Goal: Task Accomplishment & Management: Manage account settings

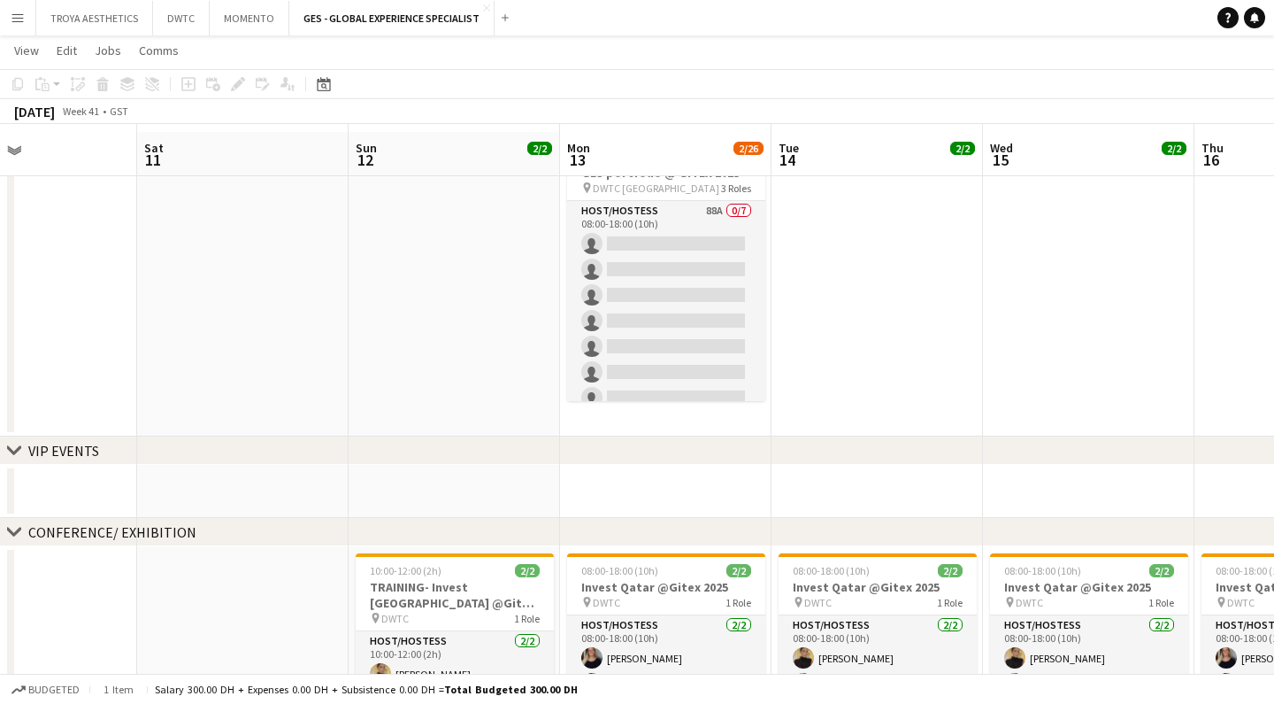
scroll to position [78, 0]
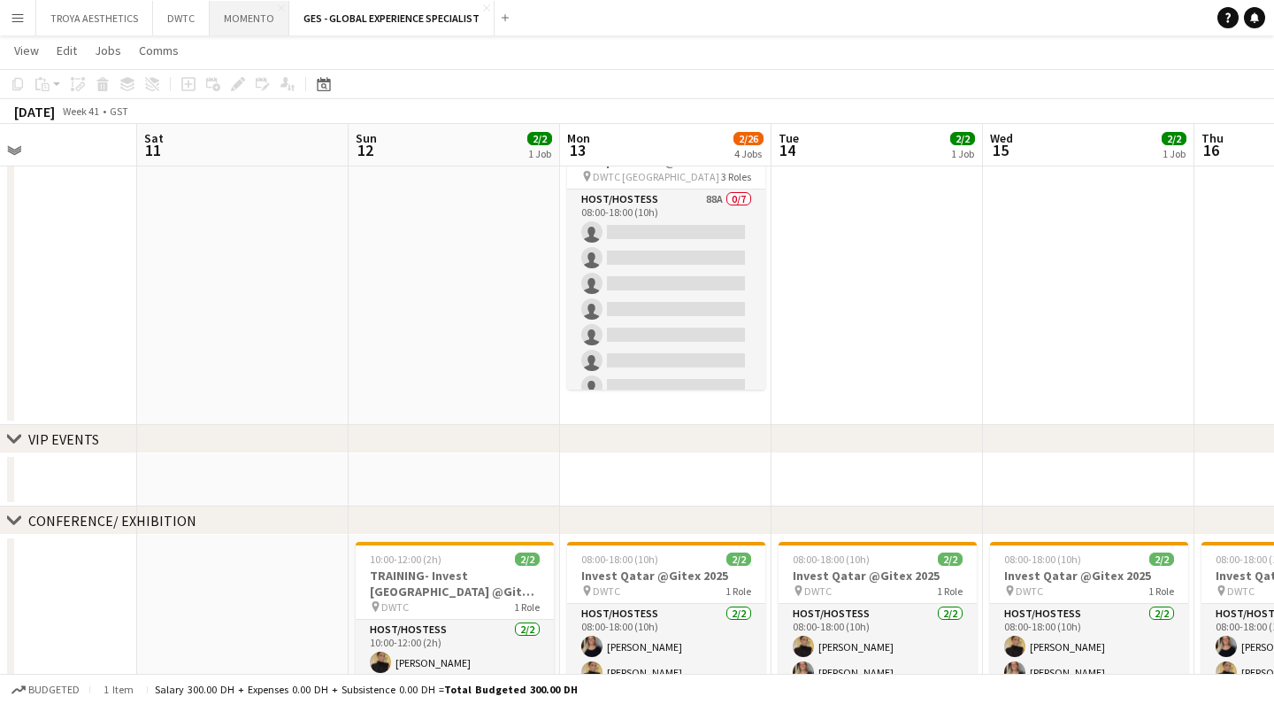
click at [242, 21] on button "MOMENTO Close" at bounding box center [250, 18] width 80 height 35
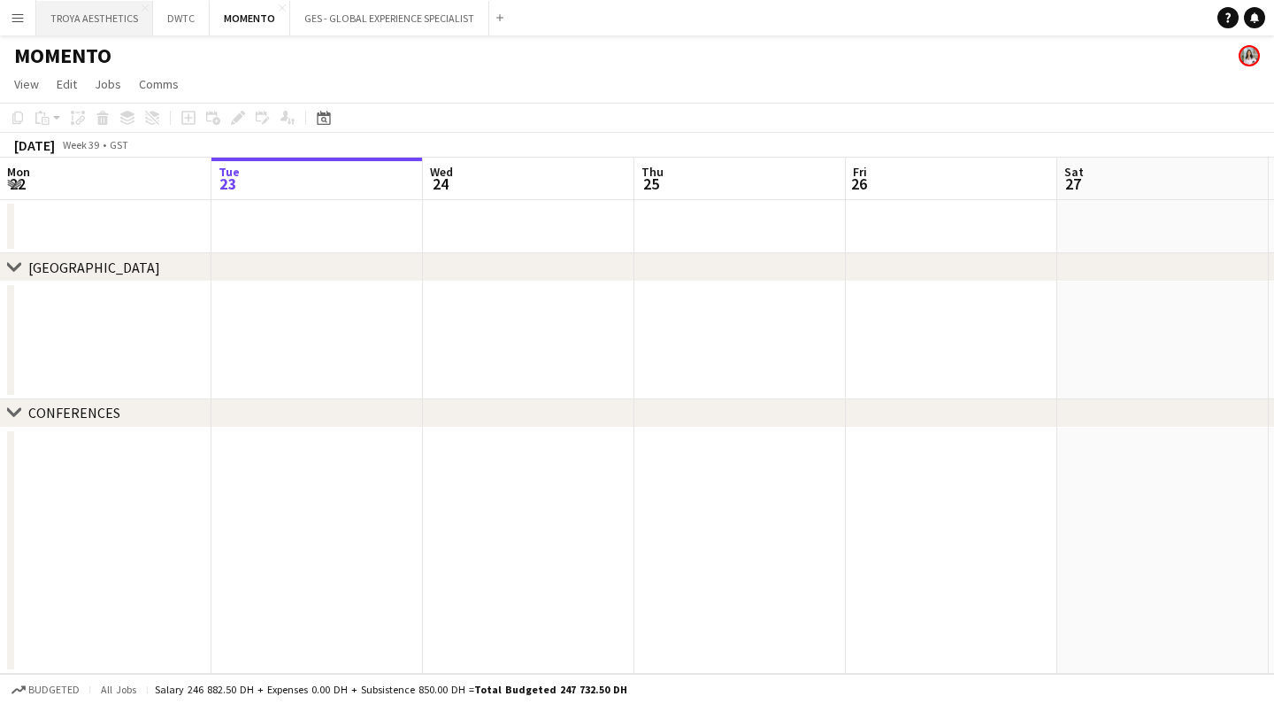
click at [104, 20] on button "TROYA AESTHETICS Close" at bounding box center [94, 18] width 117 height 35
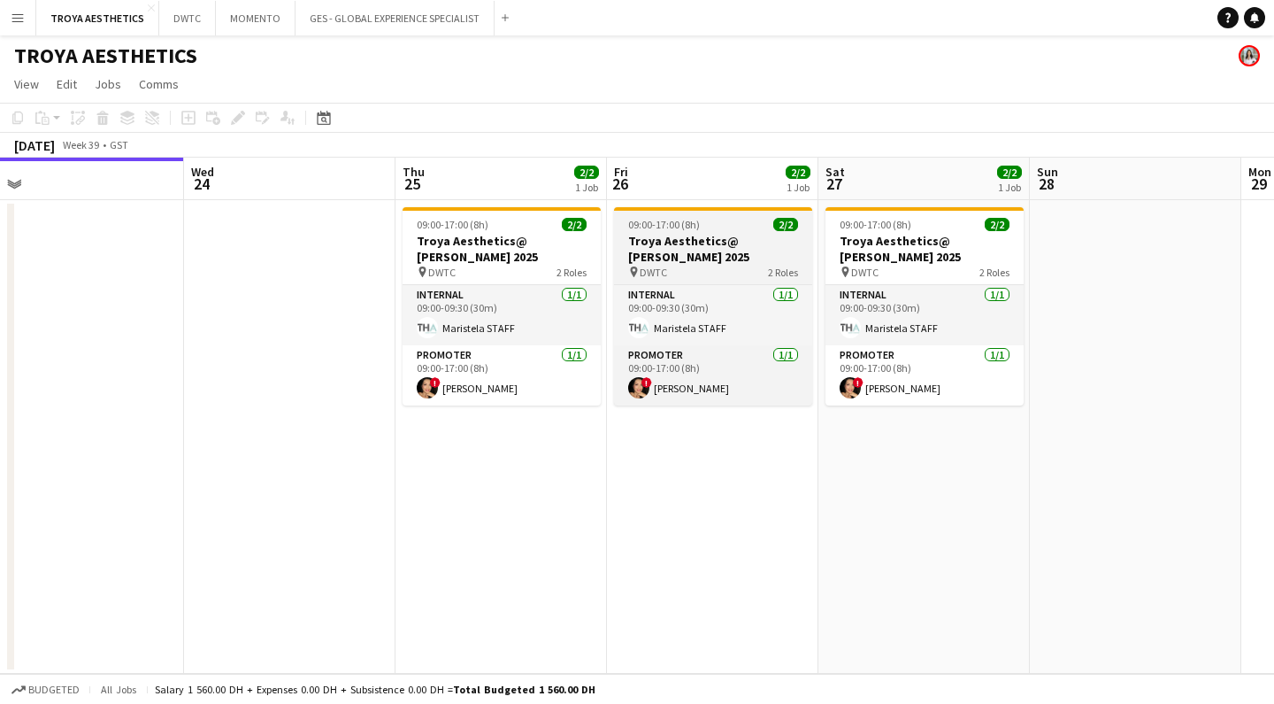
scroll to position [0, 677]
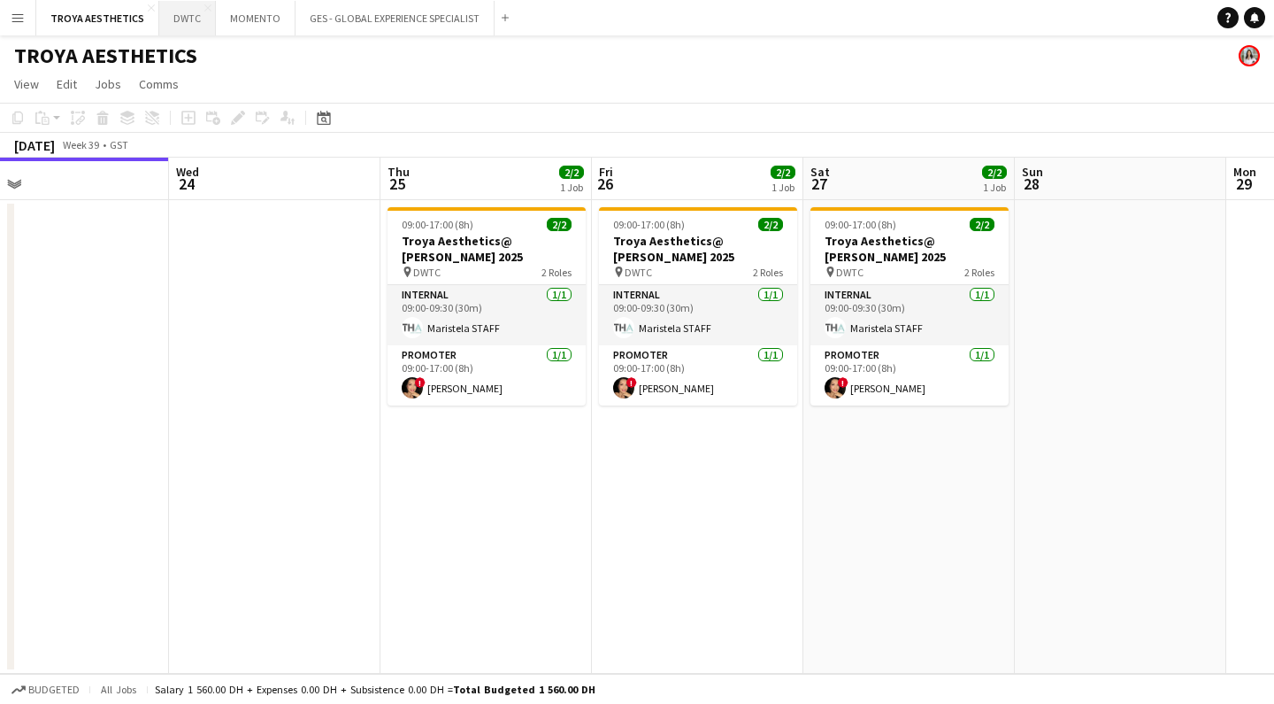
click at [187, 16] on button "DWTC Close" at bounding box center [187, 18] width 57 height 35
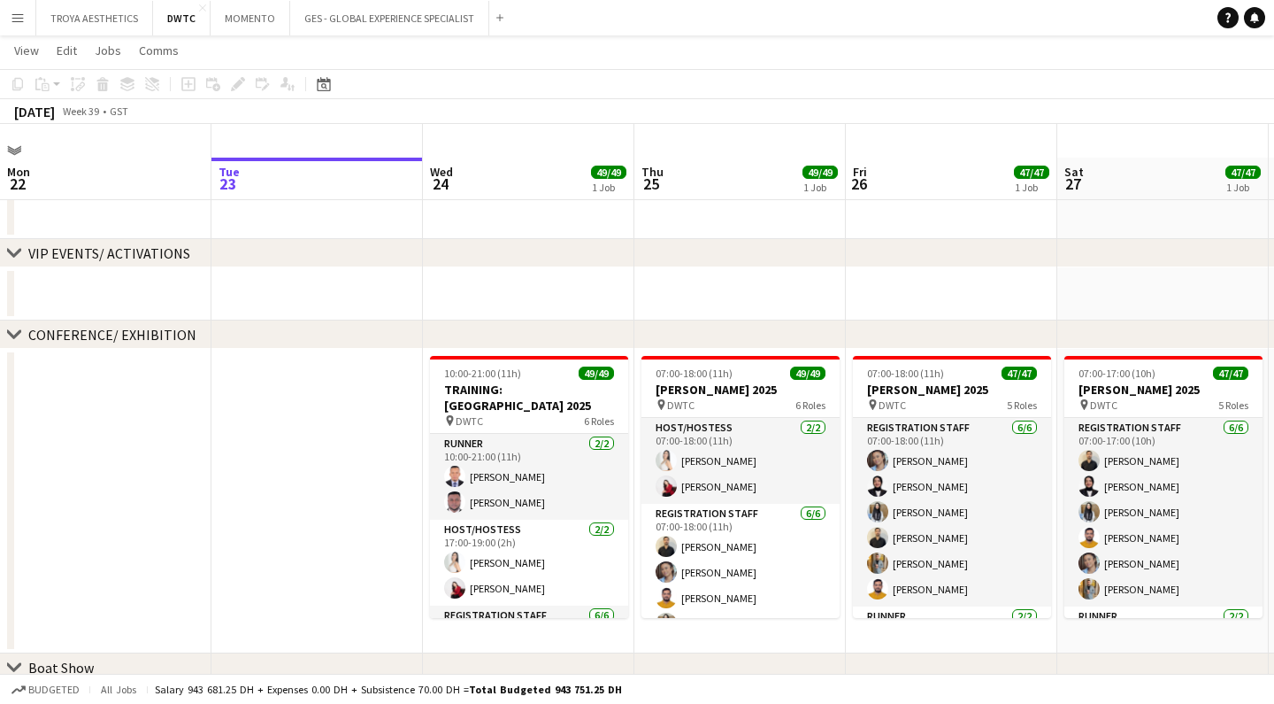
scroll to position [73, 0]
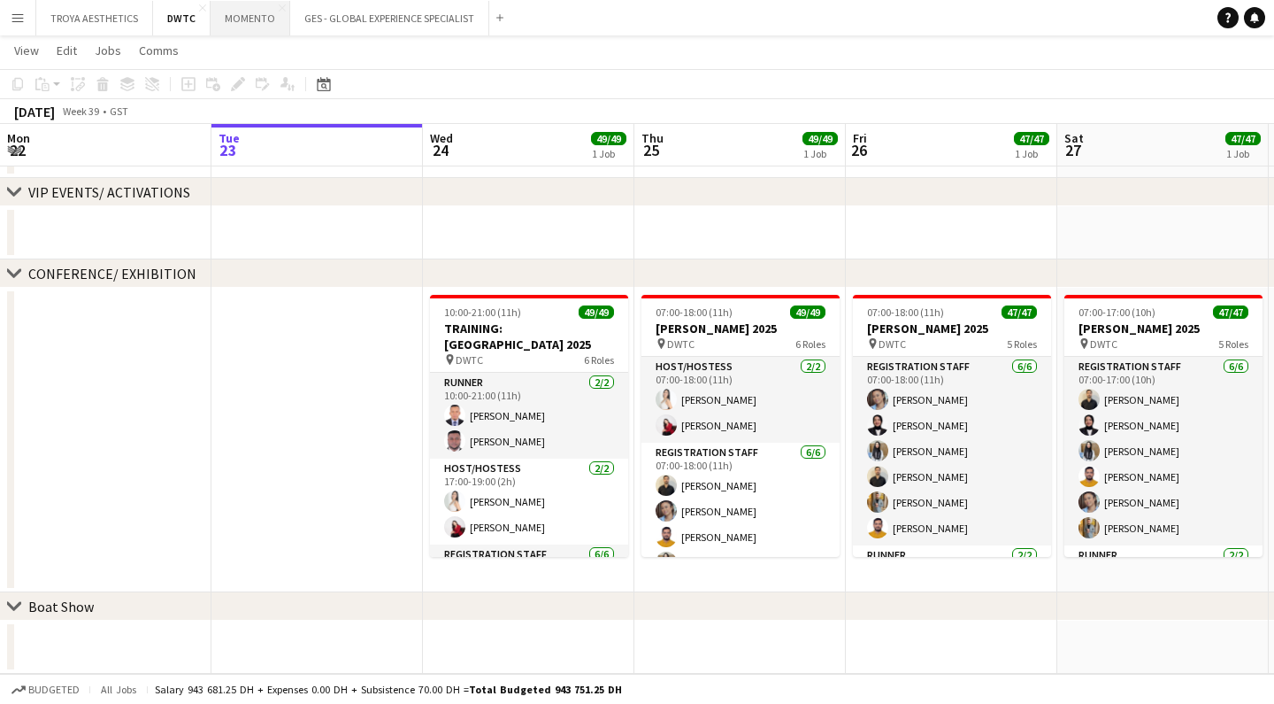
click at [243, 24] on button "MOMENTO Close" at bounding box center [251, 18] width 80 height 35
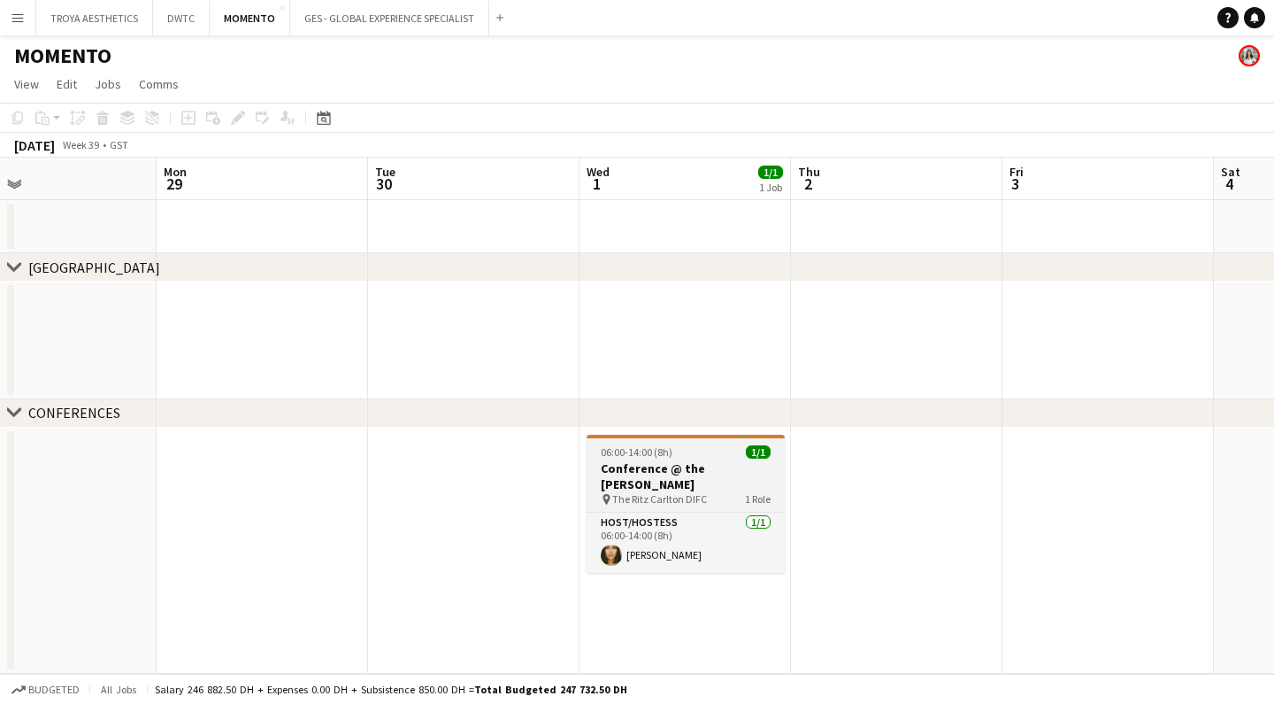
click at [675, 464] on h3 "Conference @ the [PERSON_NAME]" at bounding box center [686, 476] width 198 height 32
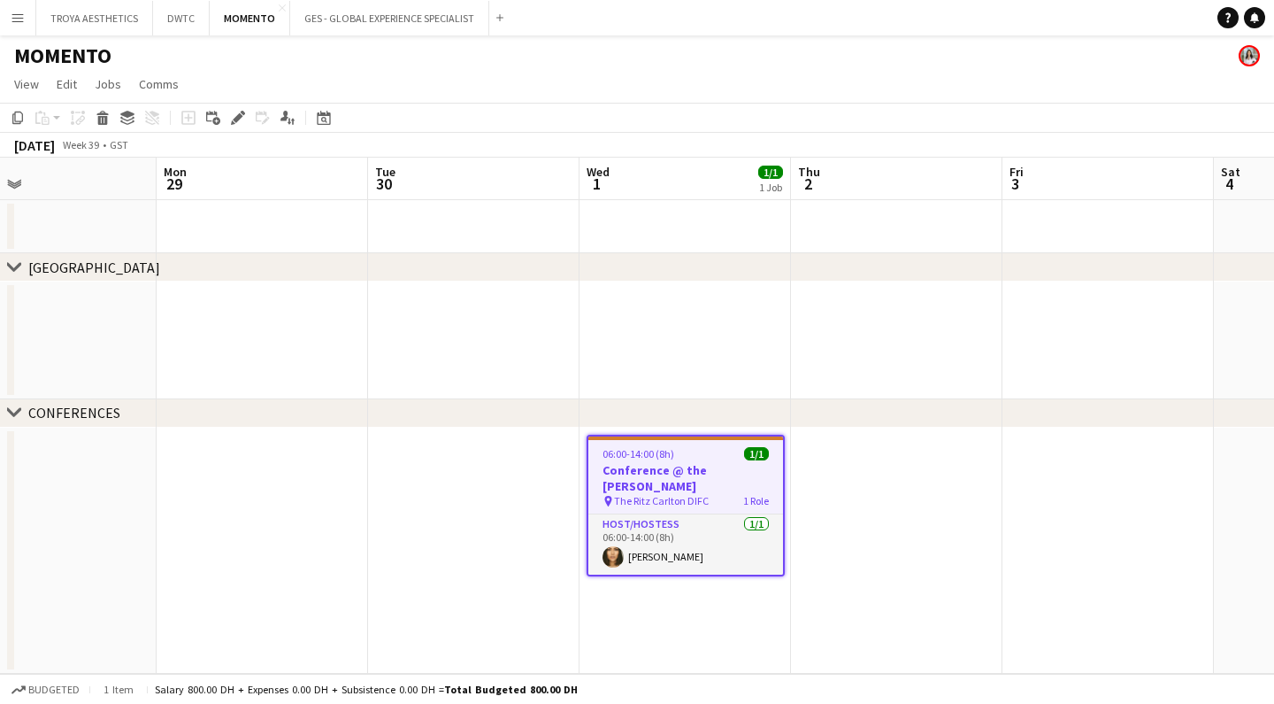
click at [673, 468] on h3 "Conference @ the [PERSON_NAME]" at bounding box center [685, 478] width 195 height 32
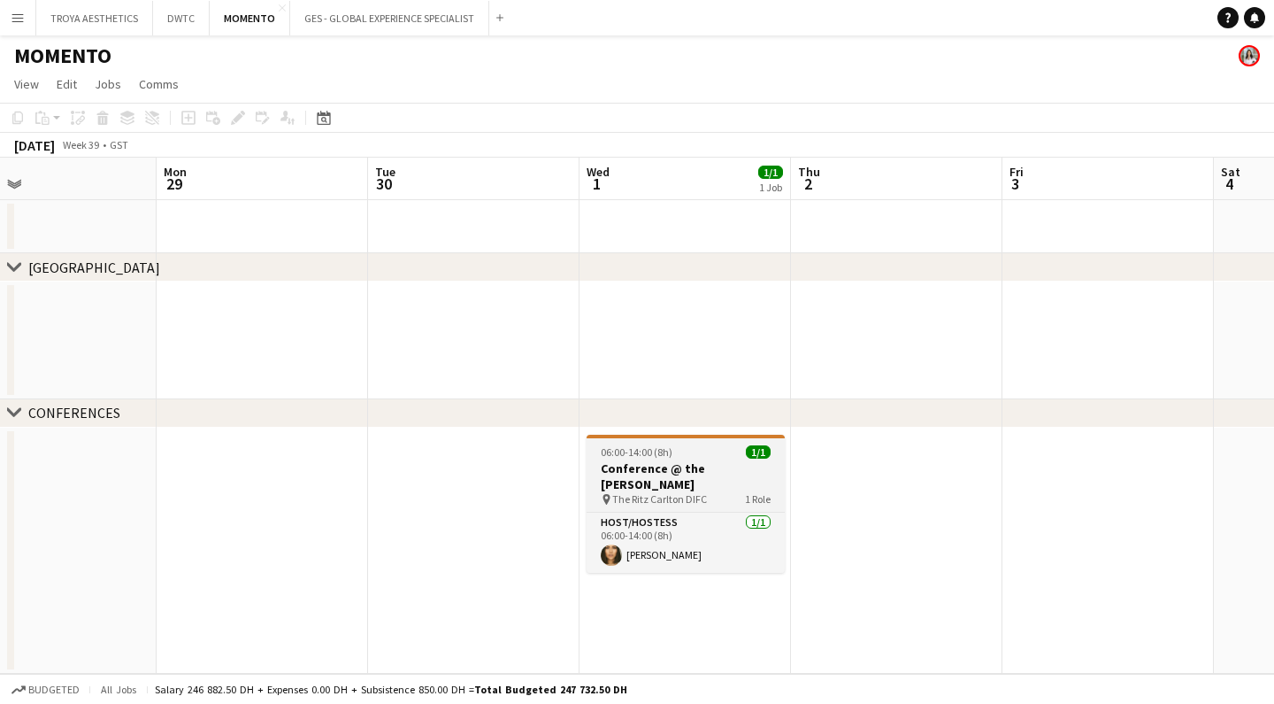
click at [650, 460] on h3 "Conference @ the [PERSON_NAME]" at bounding box center [686, 476] width 198 height 32
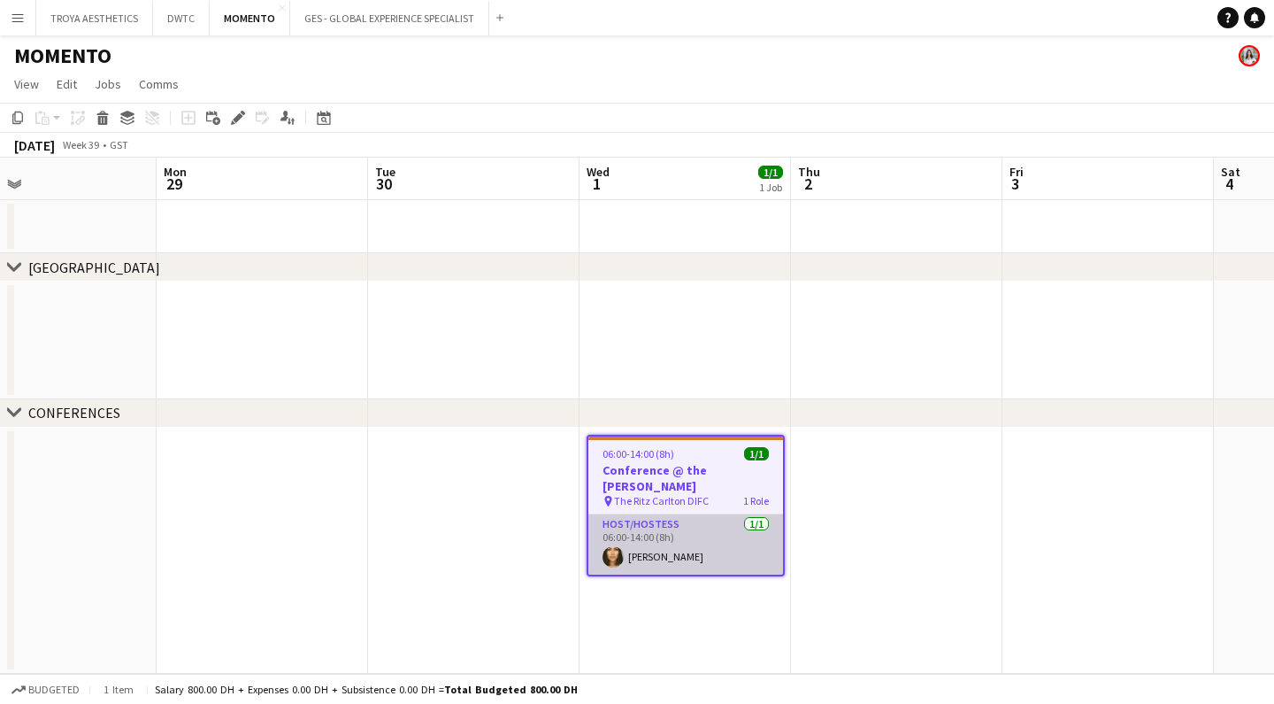
click at [657, 519] on app-card-role "Host/Hostess [DATE] 06:00-14:00 (8h) [PERSON_NAME]" at bounding box center [685, 544] width 195 height 60
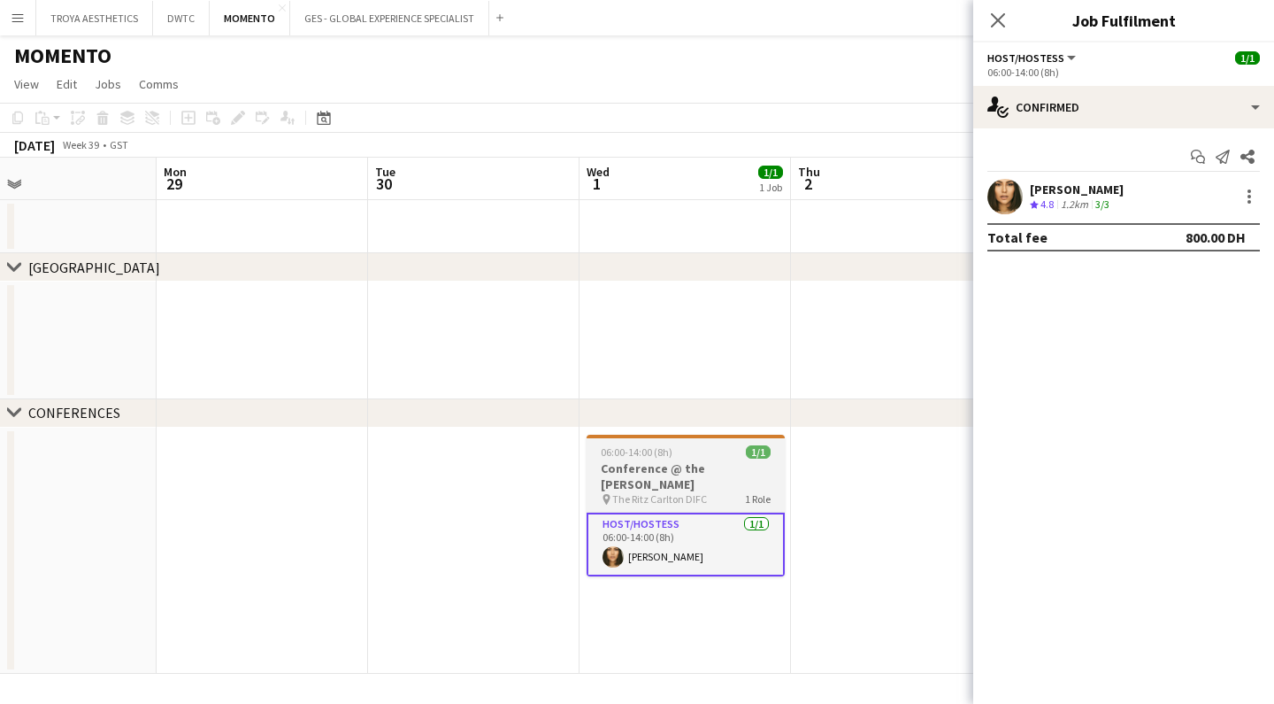
click at [650, 465] on h3 "Conference @ the [PERSON_NAME]" at bounding box center [686, 476] width 198 height 32
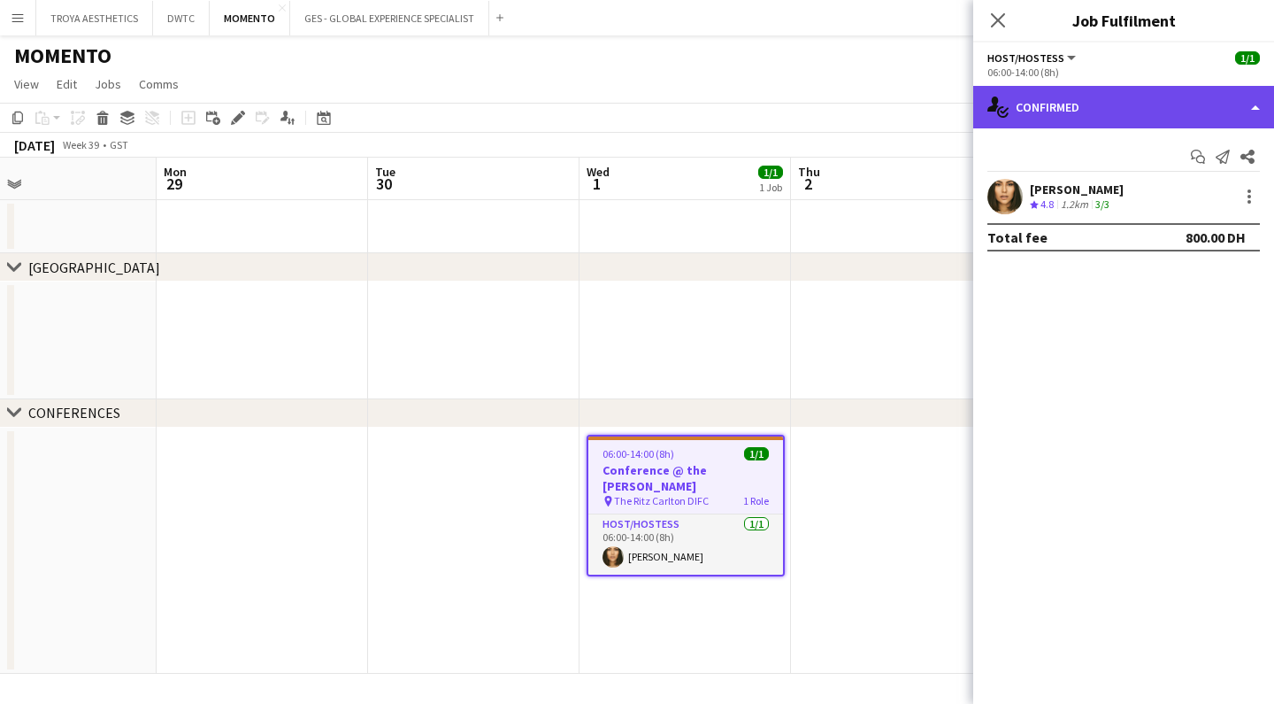
click at [1109, 104] on div "single-neutral-actions-check-2 Confirmed" at bounding box center [1123, 107] width 301 height 42
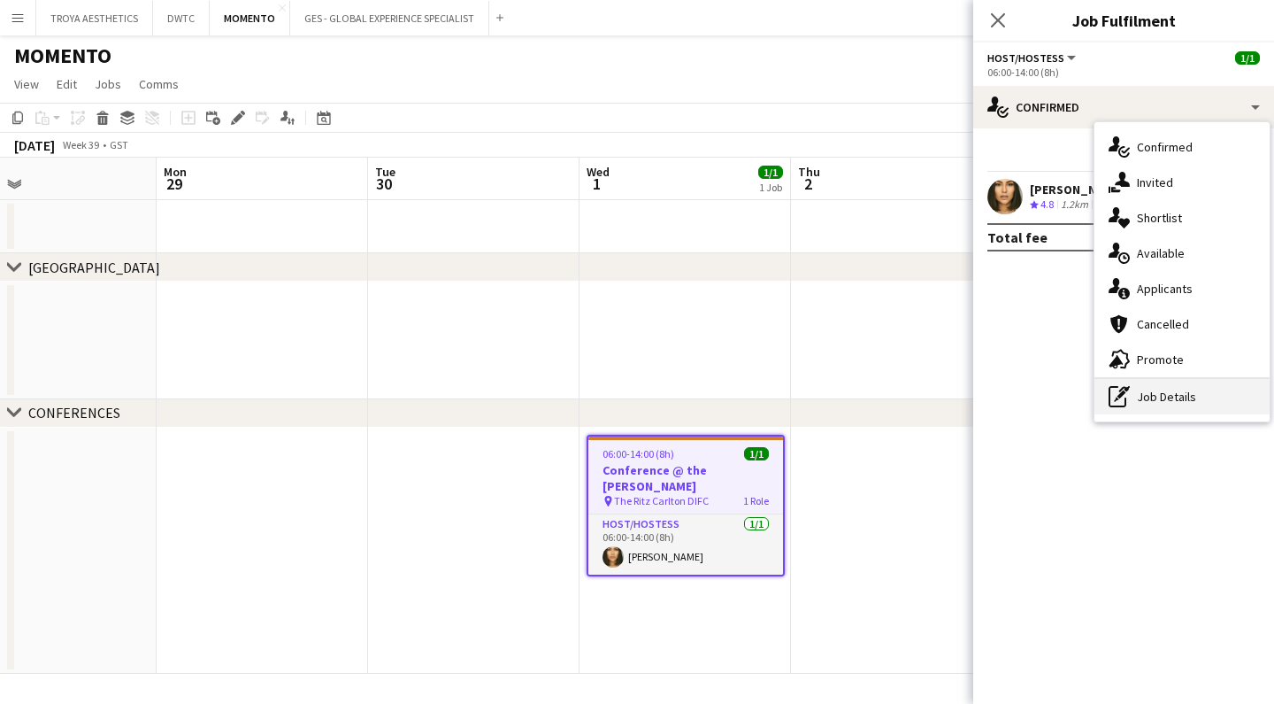
click at [1185, 392] on div "pen-write Job Details" at bounding box center [1182, 396] width 175 height 35
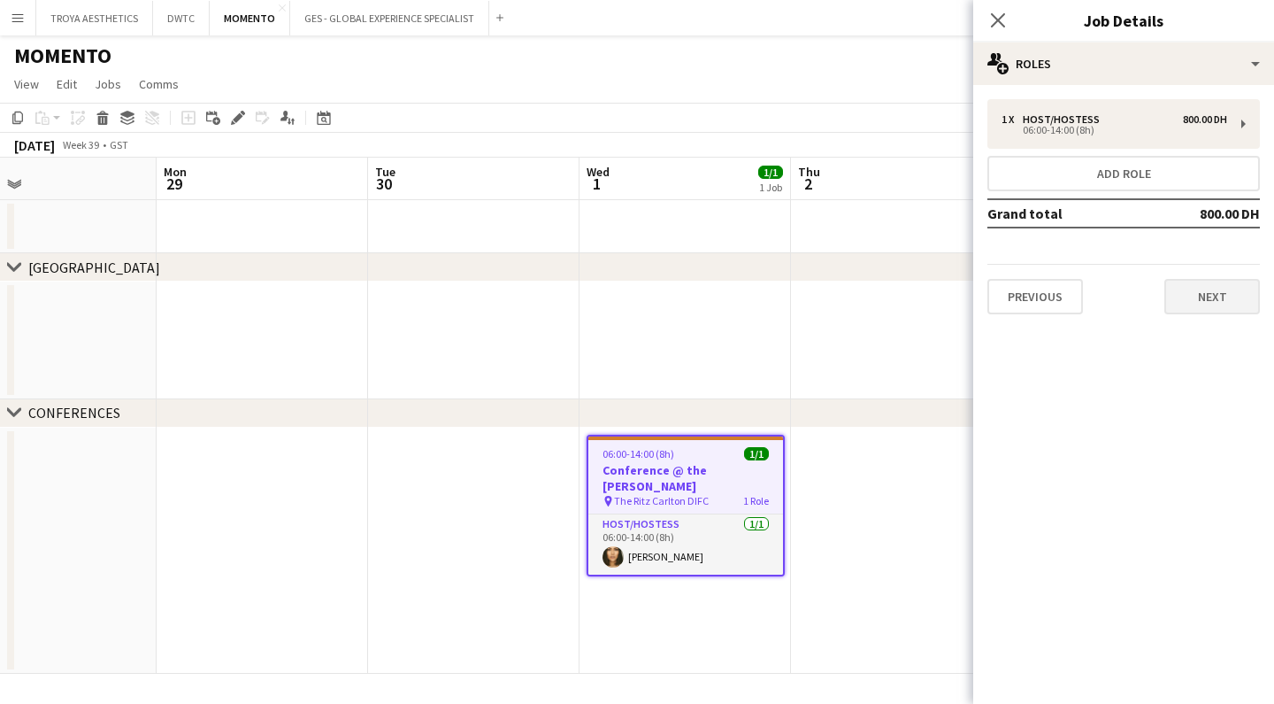
click at [1211, 300] on button "Next" at bounding box center [1213, 296] width 96 height 35
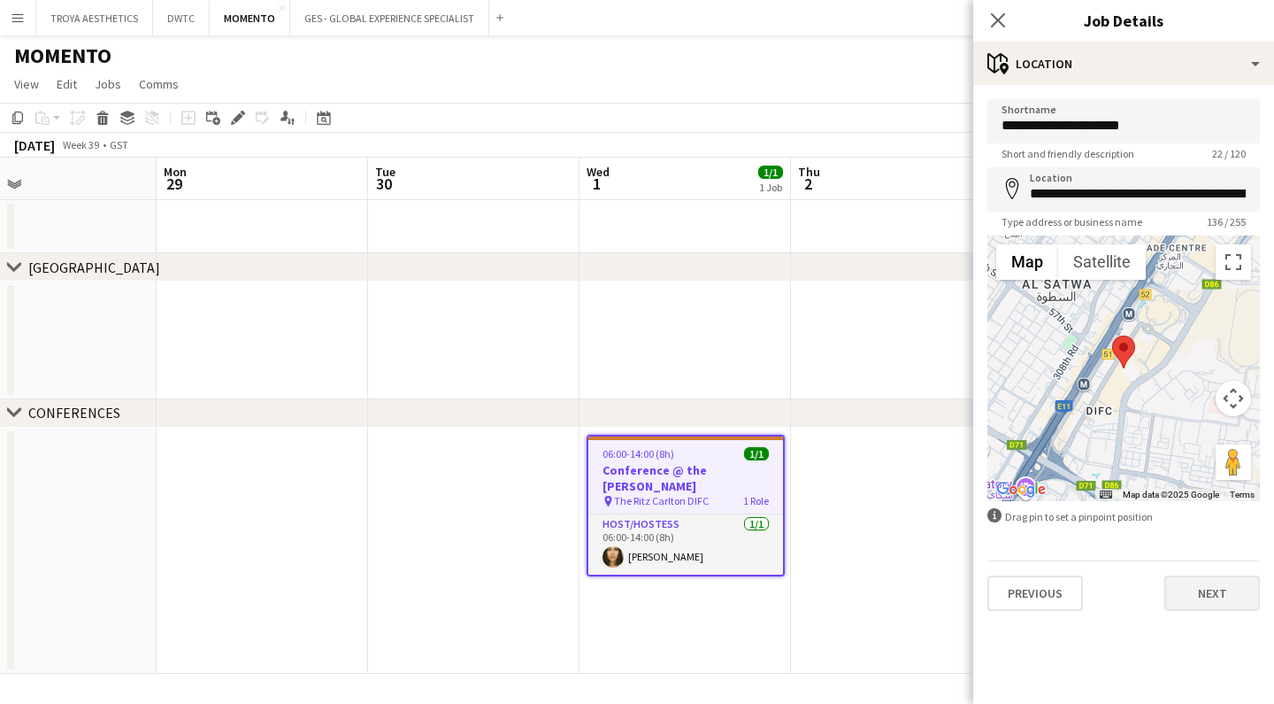
click at [1211, 602] on button "Next" at bounding box center [1213, 592] width 96 height 35
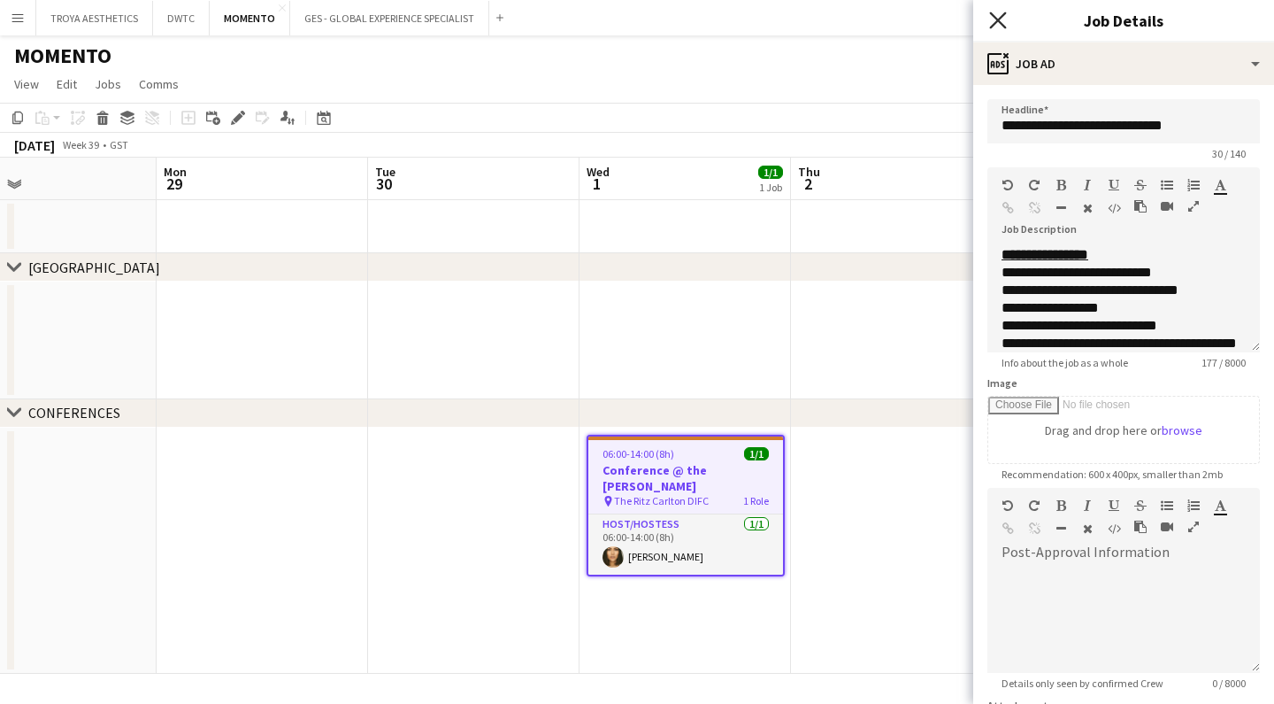
click at [998, 22] on icon "Close pop-in" at bounding box center [997, 20] width 17 height 17
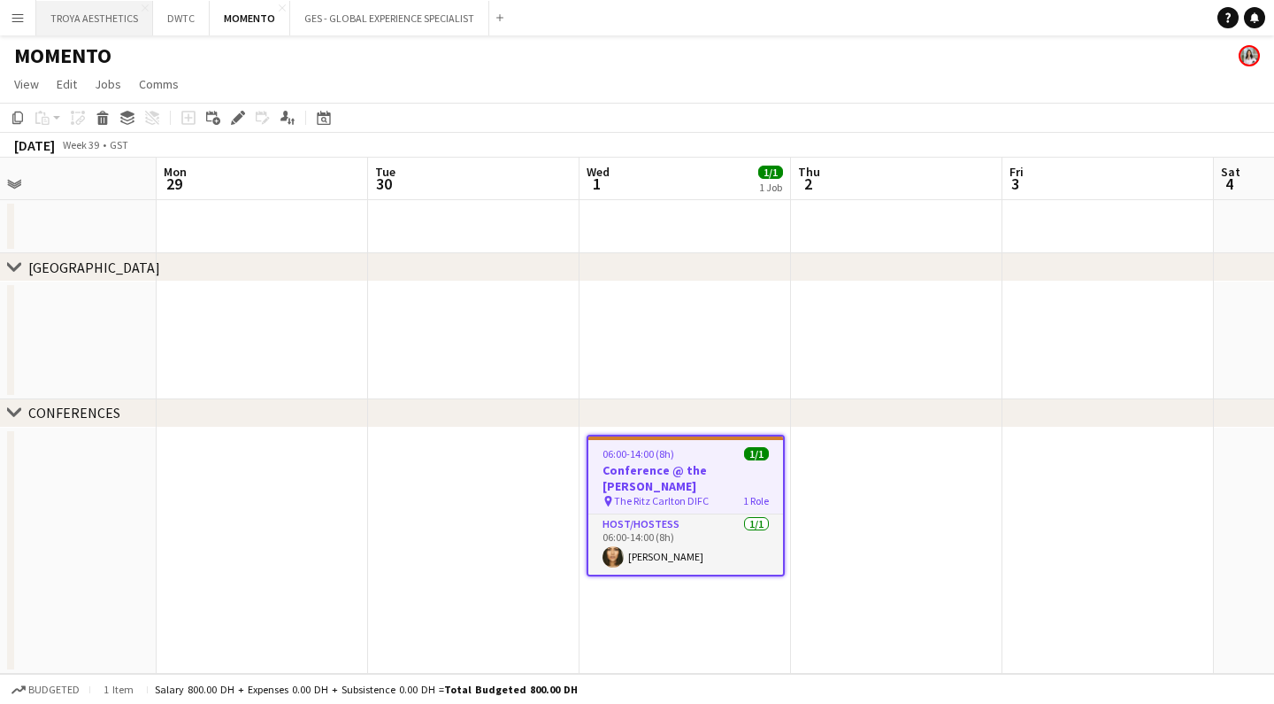
click at [107, 24] on button "TROYA AESTHETICS Close" at bounding box center [94, 18] width 117 height 35
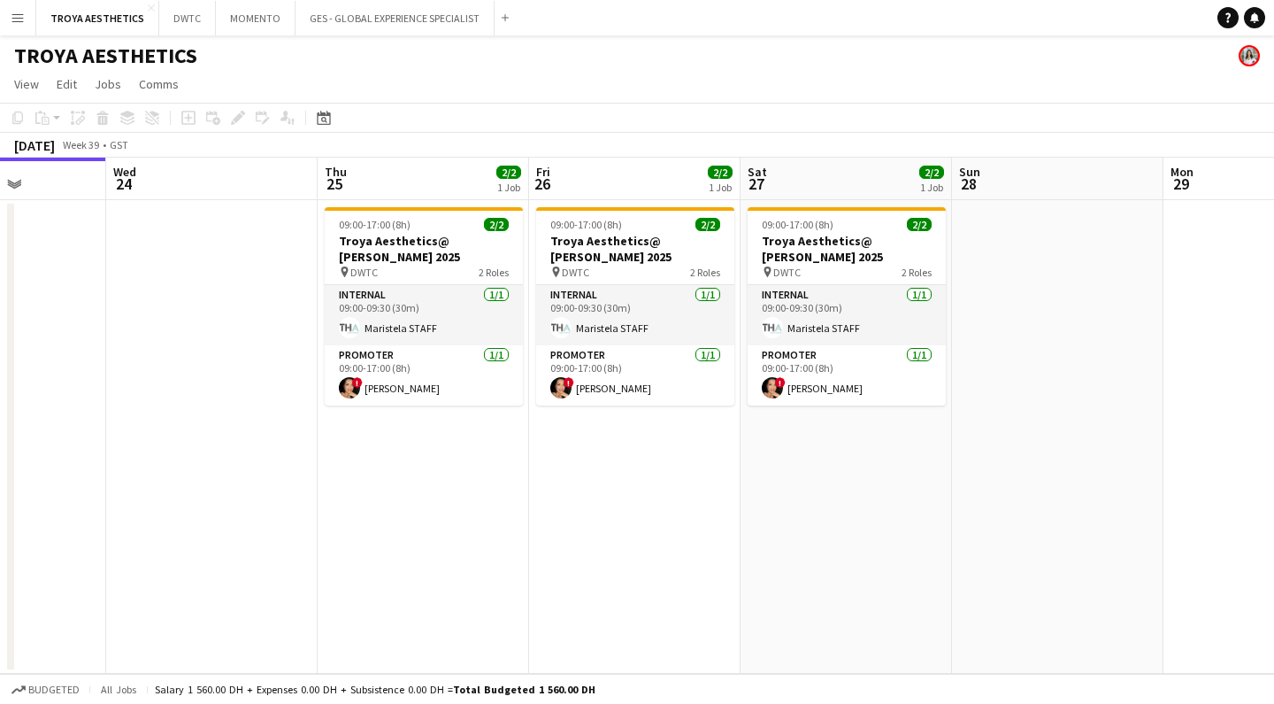
scroll to position [0, 744]
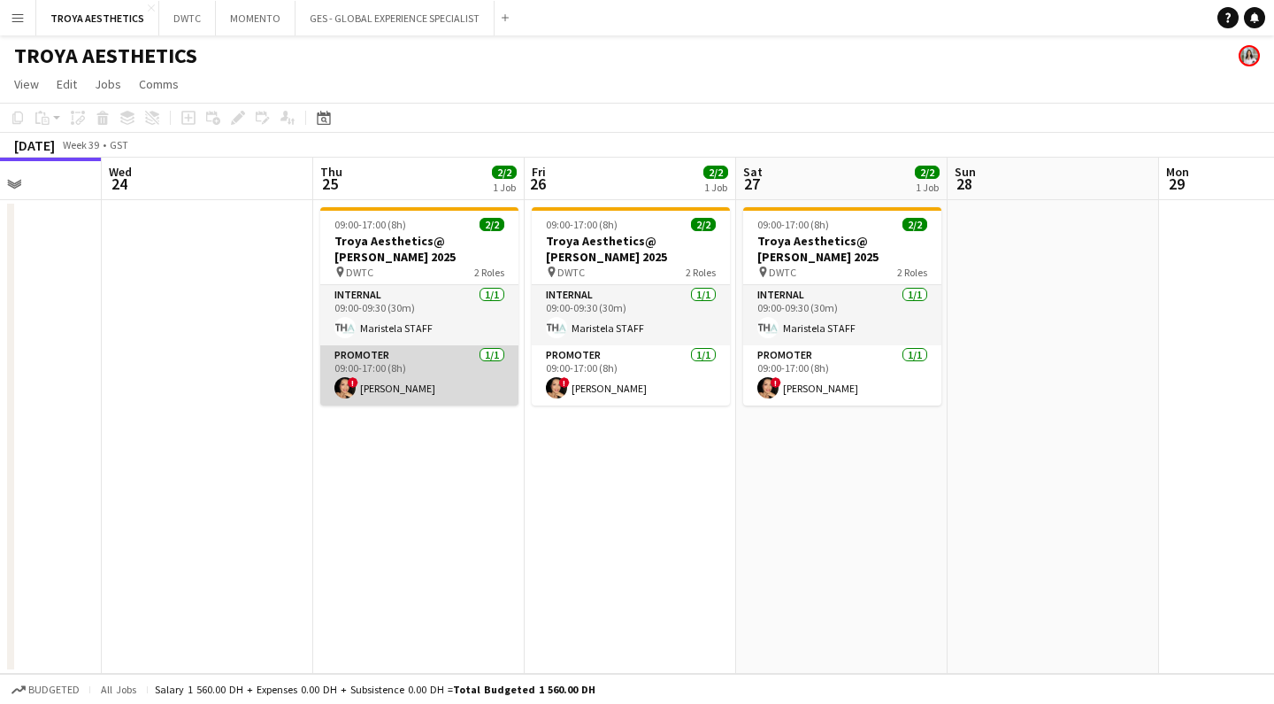
click at [428, 383] on app-card-role "Promoter [DATE] 09:00-17:00 (8h) ! [PERSON_NAME]" at bounding box center [419, 375] width 198 height 60
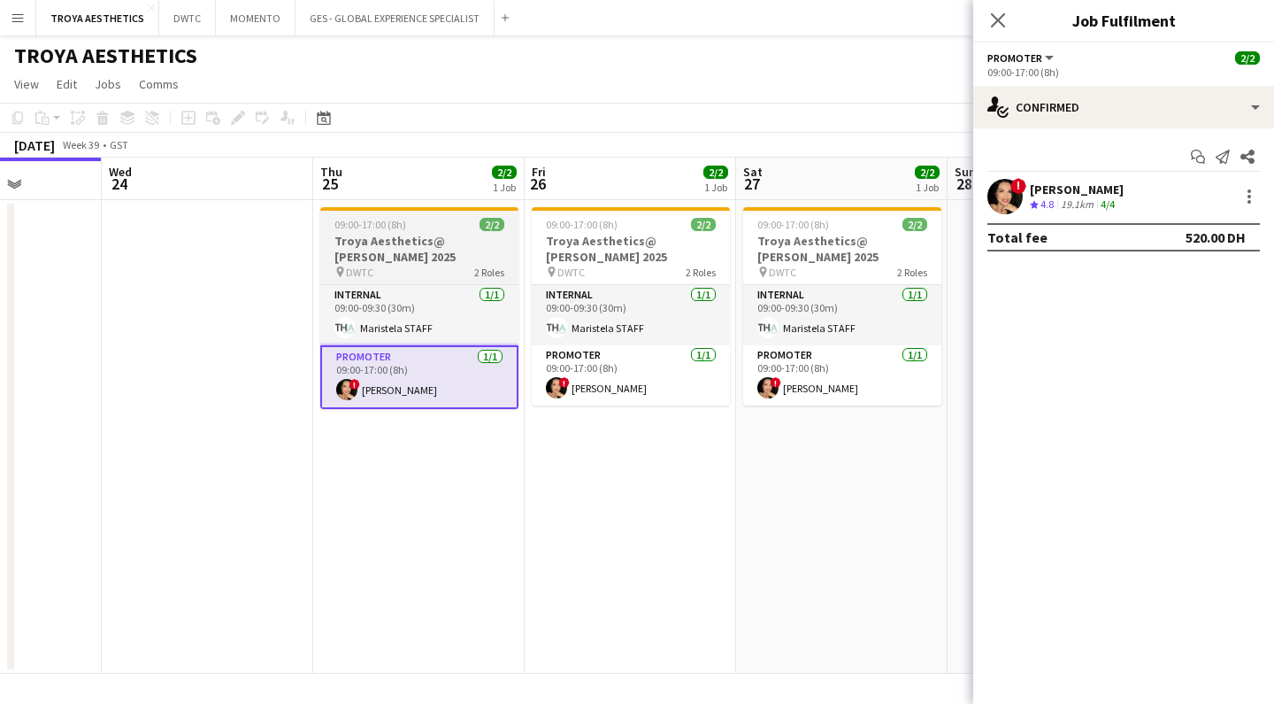
click at [406, 236] on h3 "Troya Aesthetics@ [PERSON_NAME] 2025" at bounding box center [419, 249] width 198 height 32
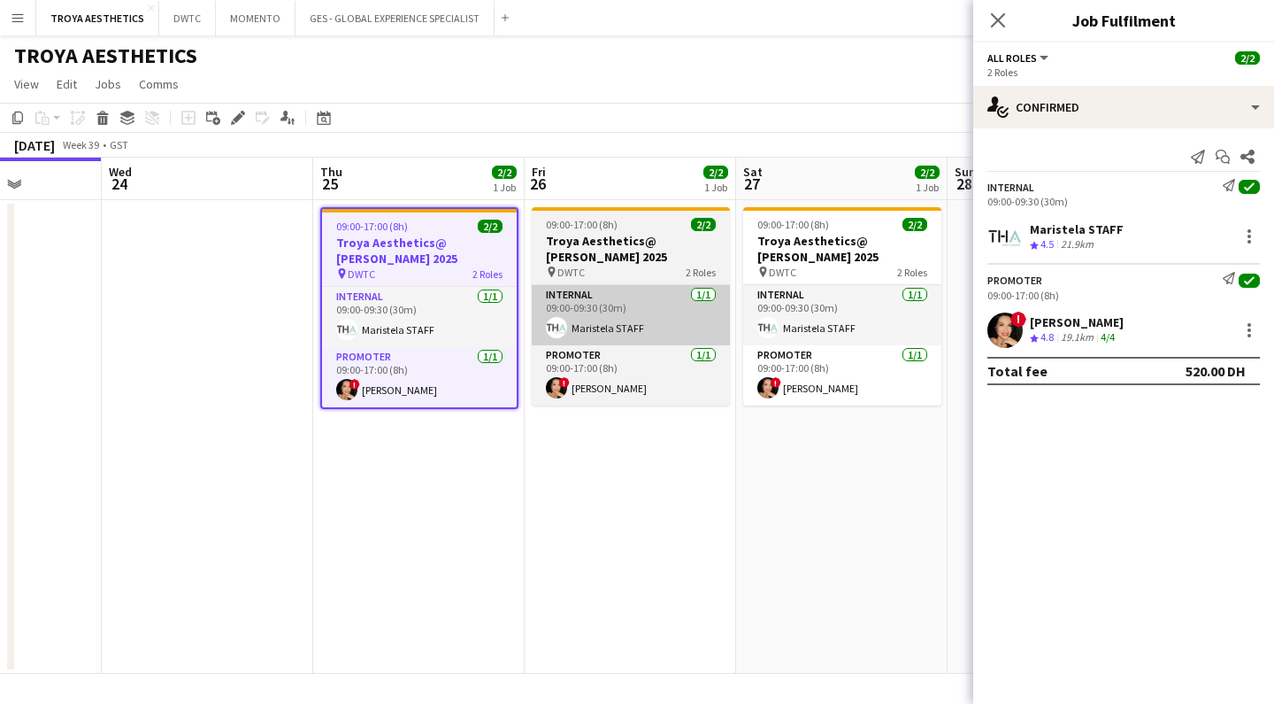
scroll to position [0, 0]
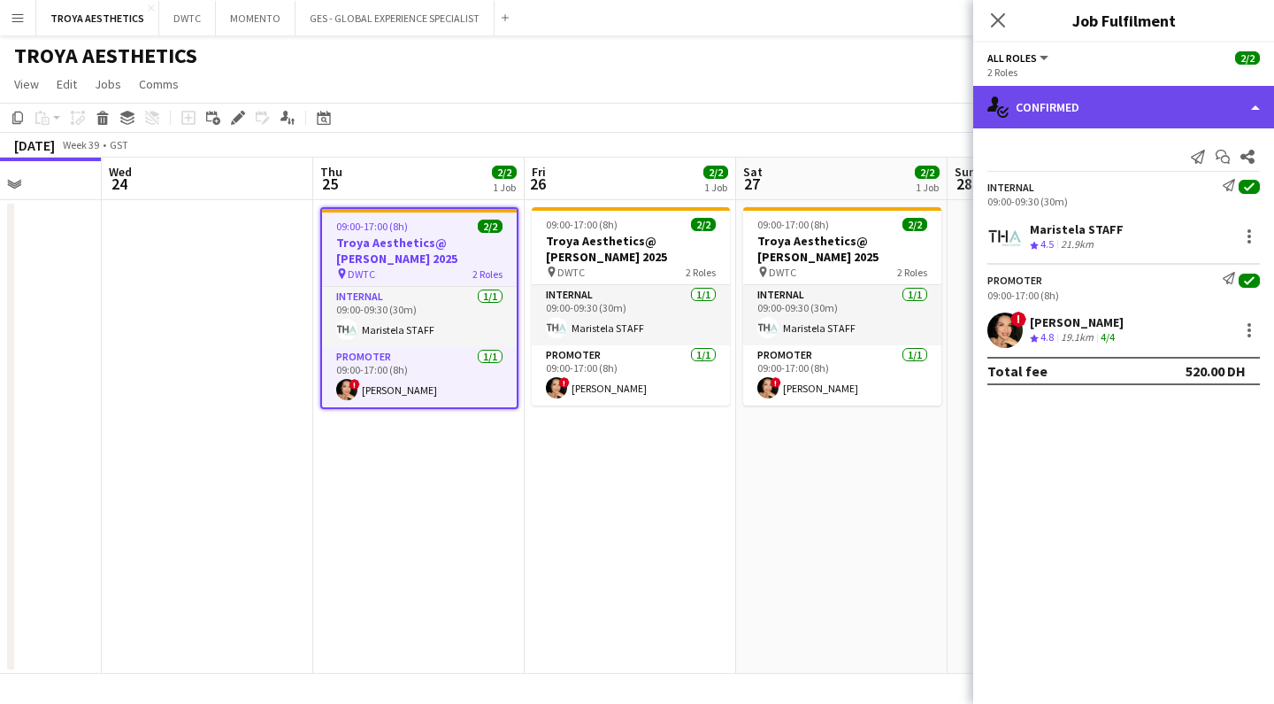
click at [1113, 119] on div "single-neutral-actions-check-2 Confirmed" at bounding box center [1123, 107] width 301 height 42
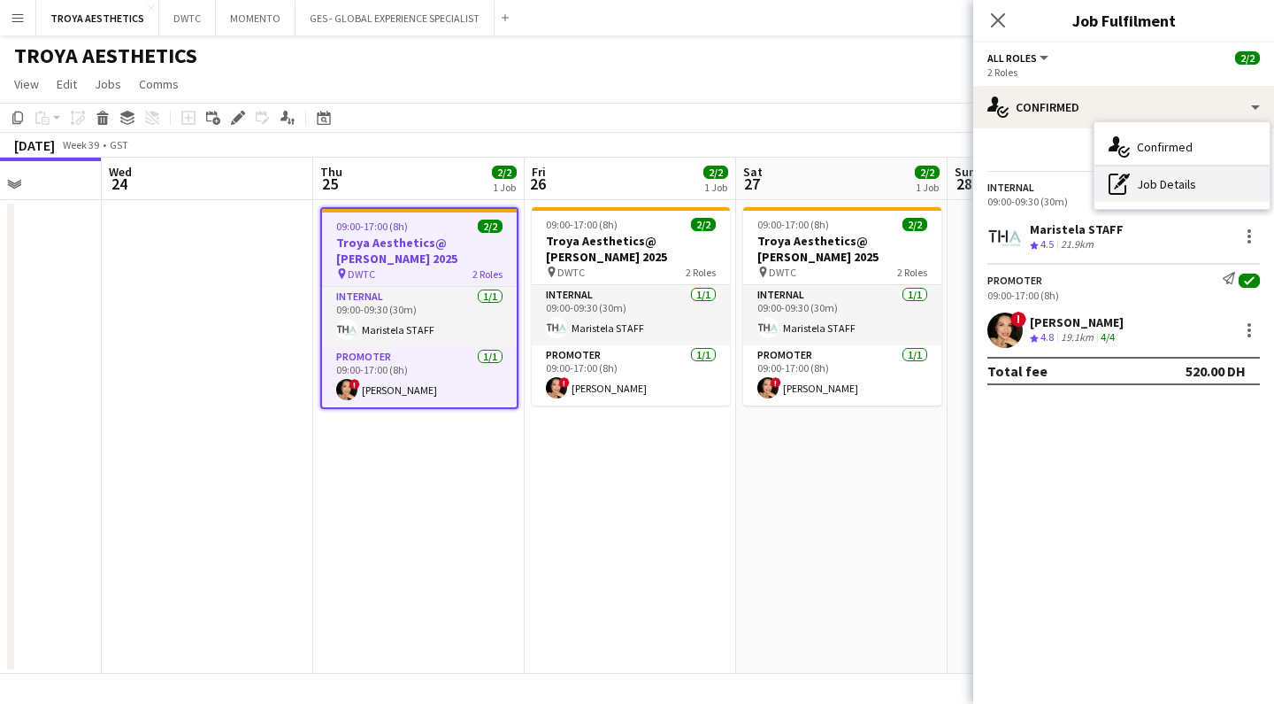
click at [1157, 177] on div "pen-write Job Details" at bounding box center [1182, 183] width 175 height 35
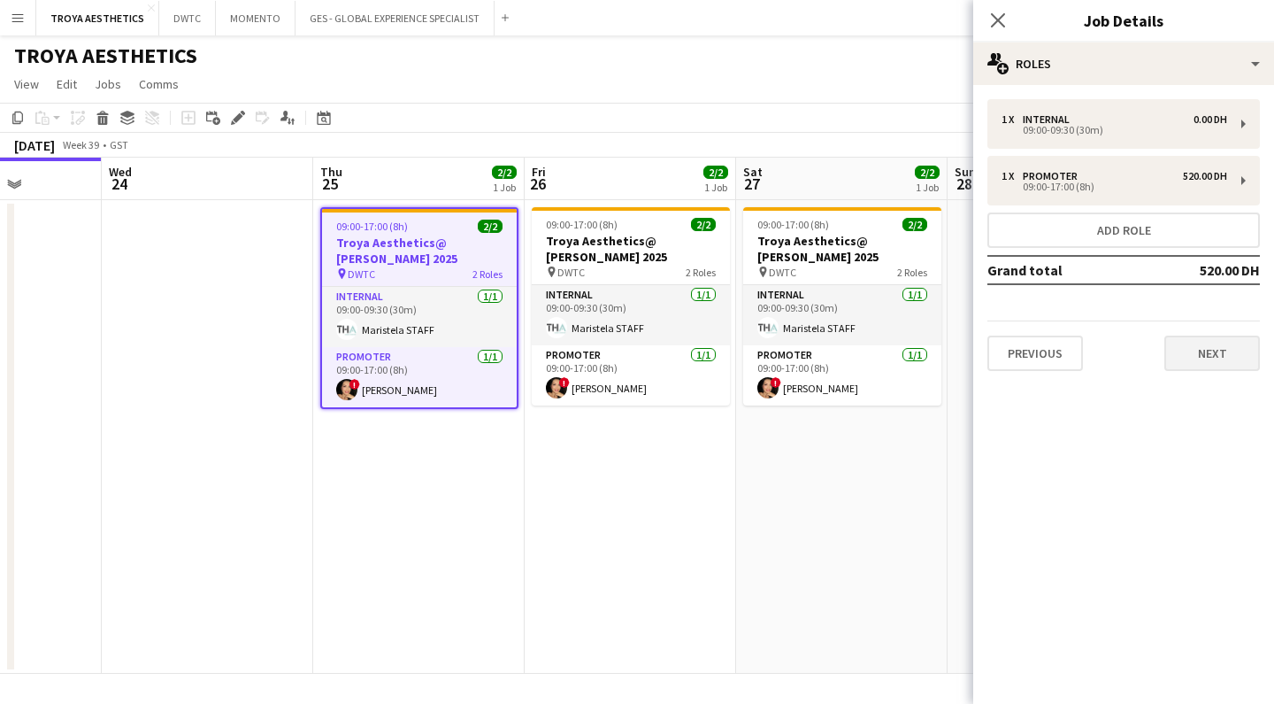
click at [1246, 357] on button "Next" at bounding box center [1213, 352] width 96 height 35
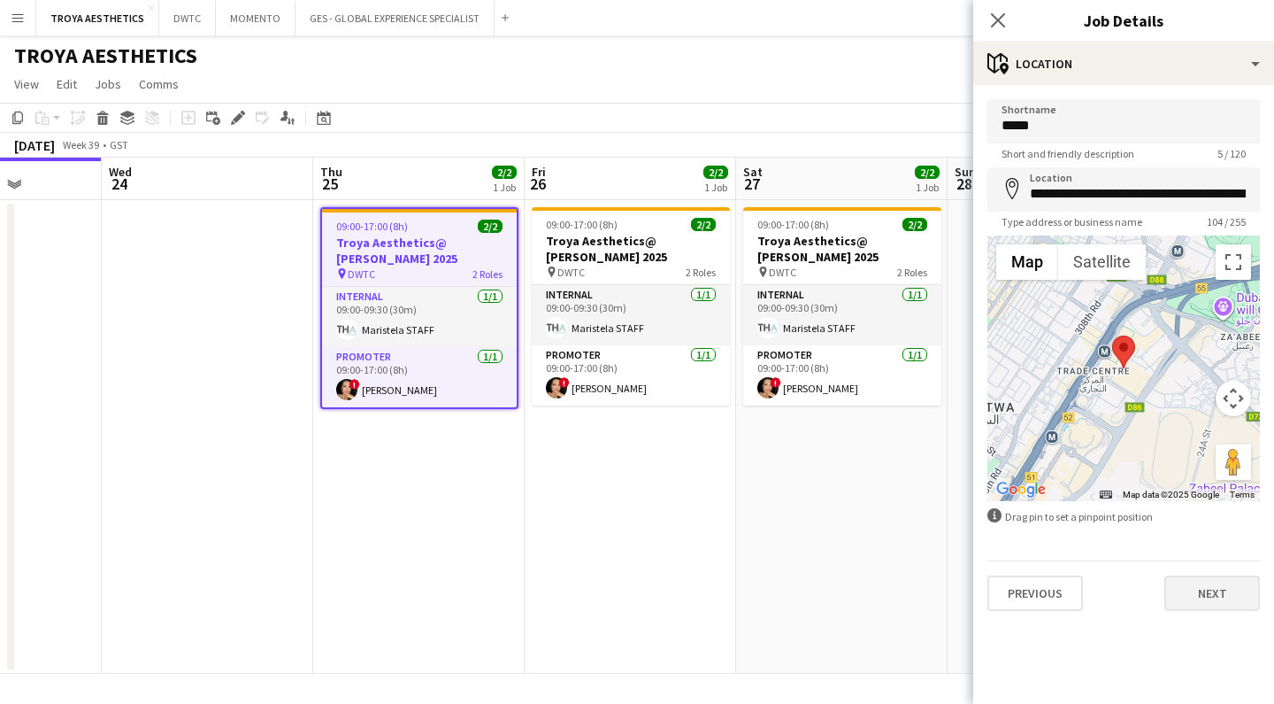
click at [1219, 598] on button "Next" at bounding box center [1213, 592] width 96 height 35
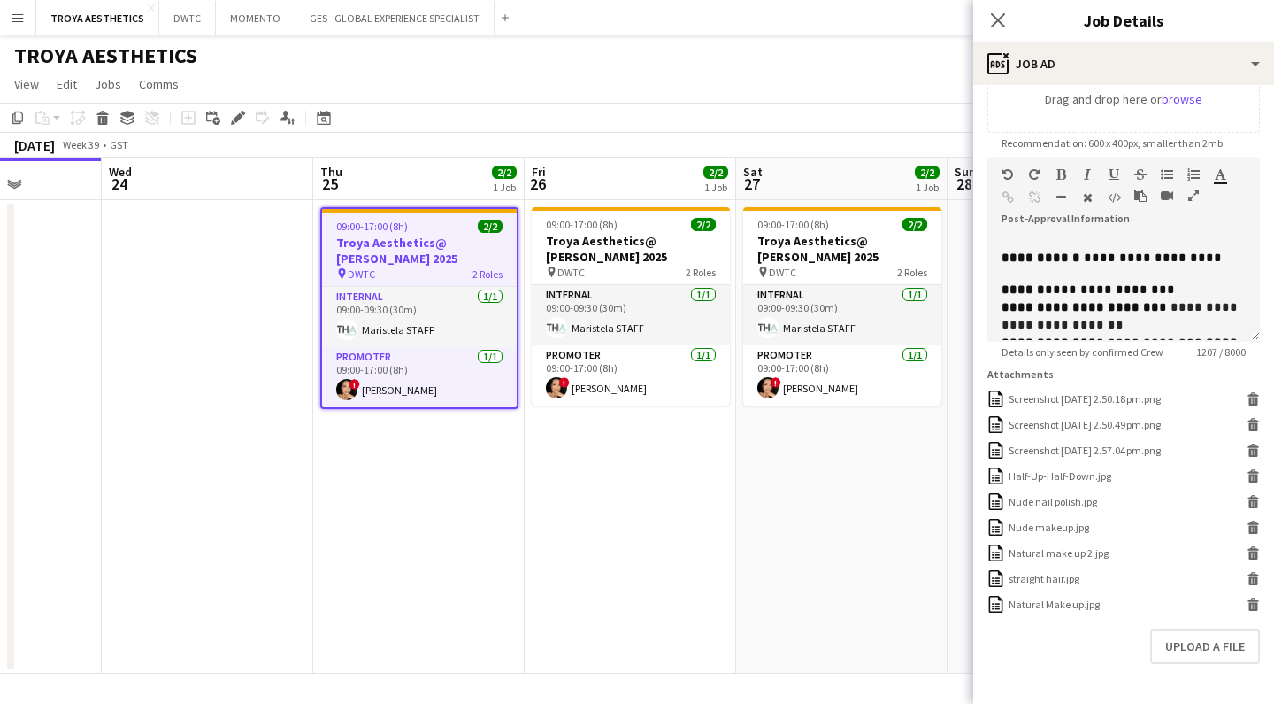
scroll to position [333, 0]
click at [998, 24] on icon "Close pop-in" at bounding box center [997, 20] width 17 height 17
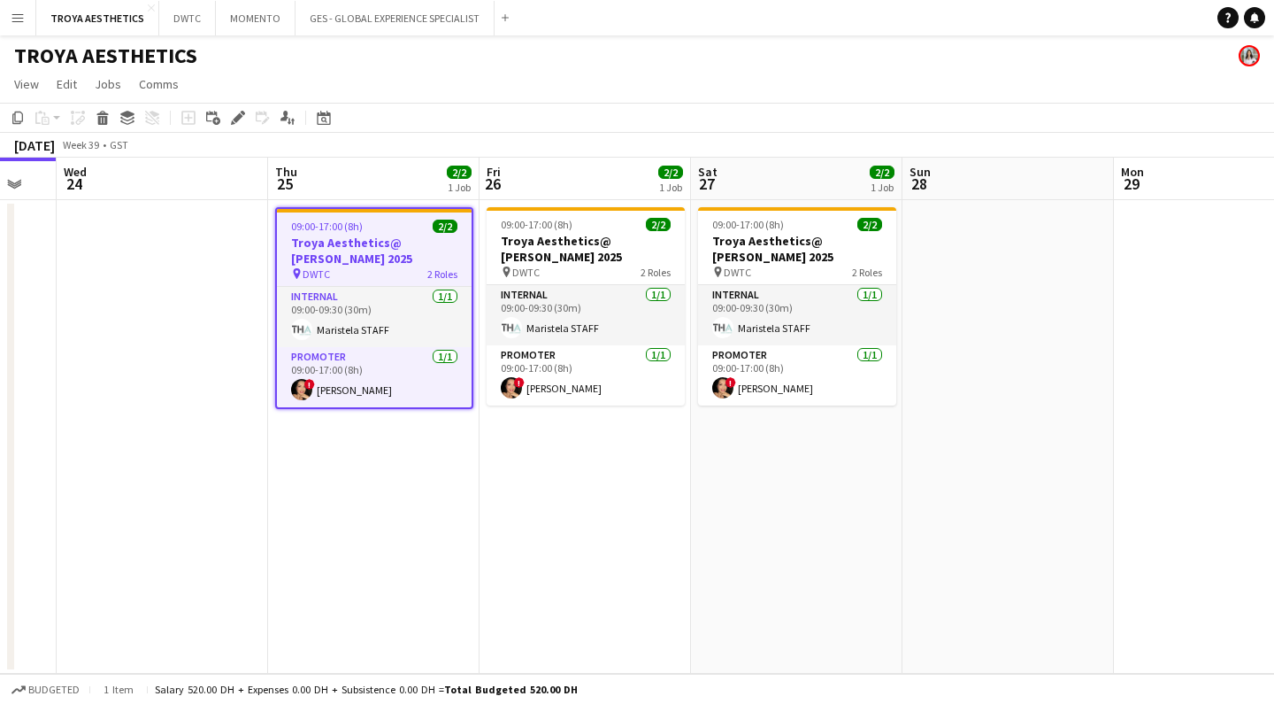
scroll to position [0, 534]
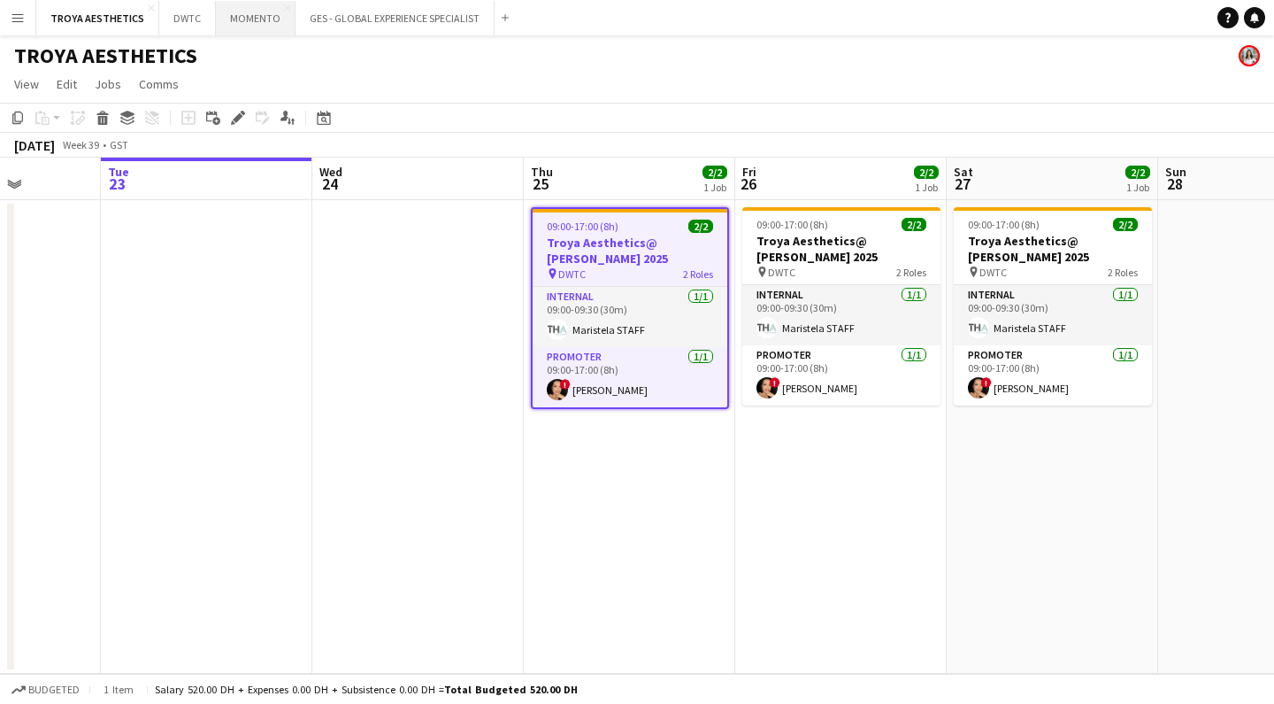
click at [254, 25] on button "MOMENTO Close" at bounding box center [256, 18] width 80 height 35
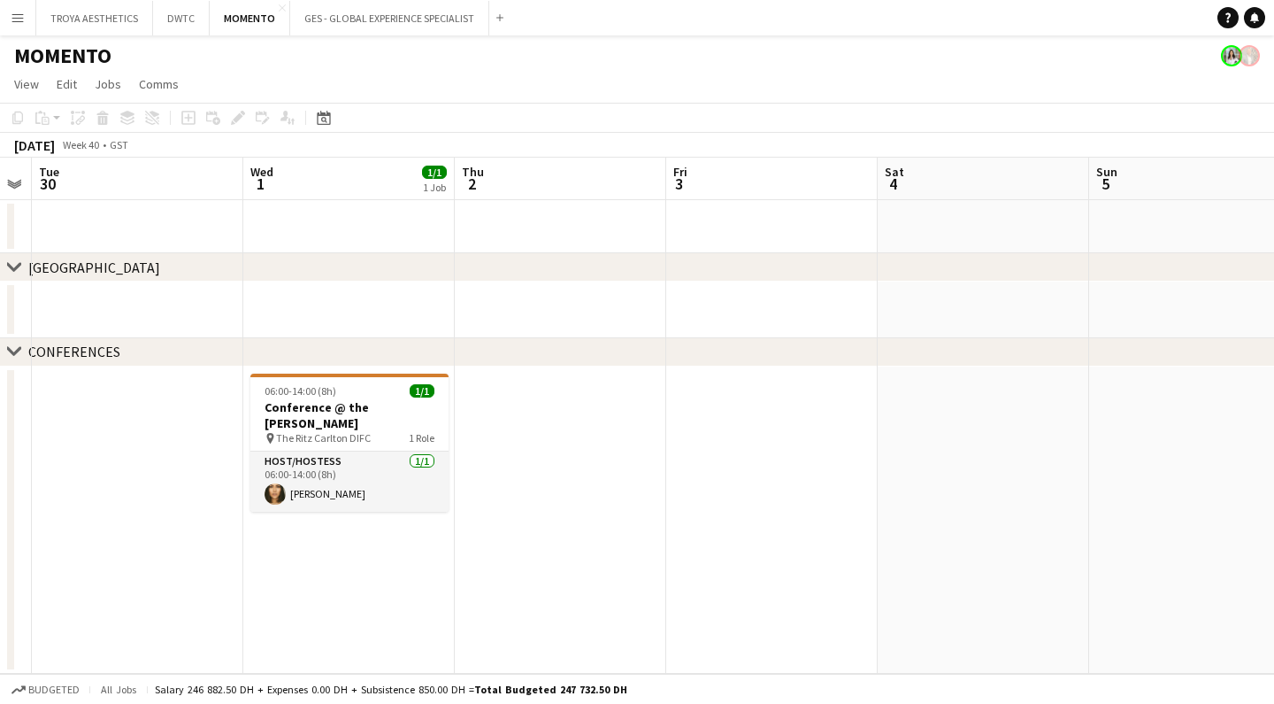
scroll to position [0, 366]
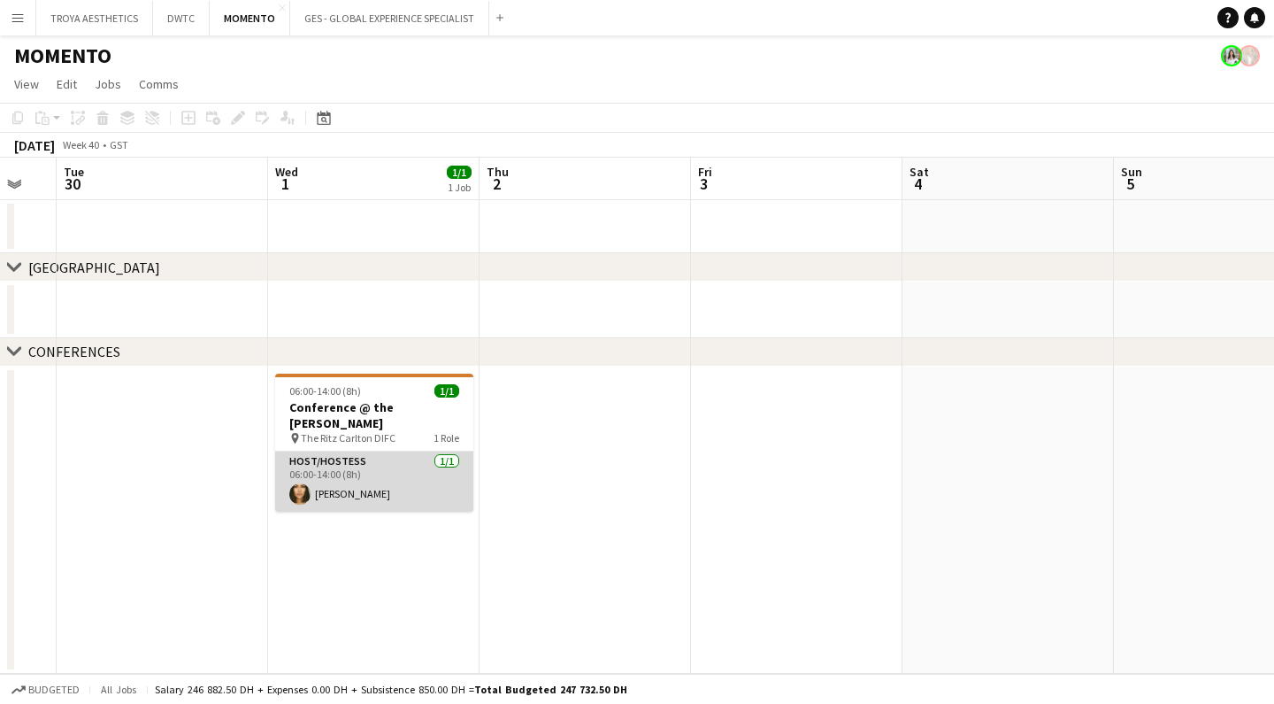
click at [372, 478] on app-card-role "Host/Hostess [DATE] 06:00-14:00 (8h) [PERSON_NAME]" at bounding box center [374, 481] width 198 height 60
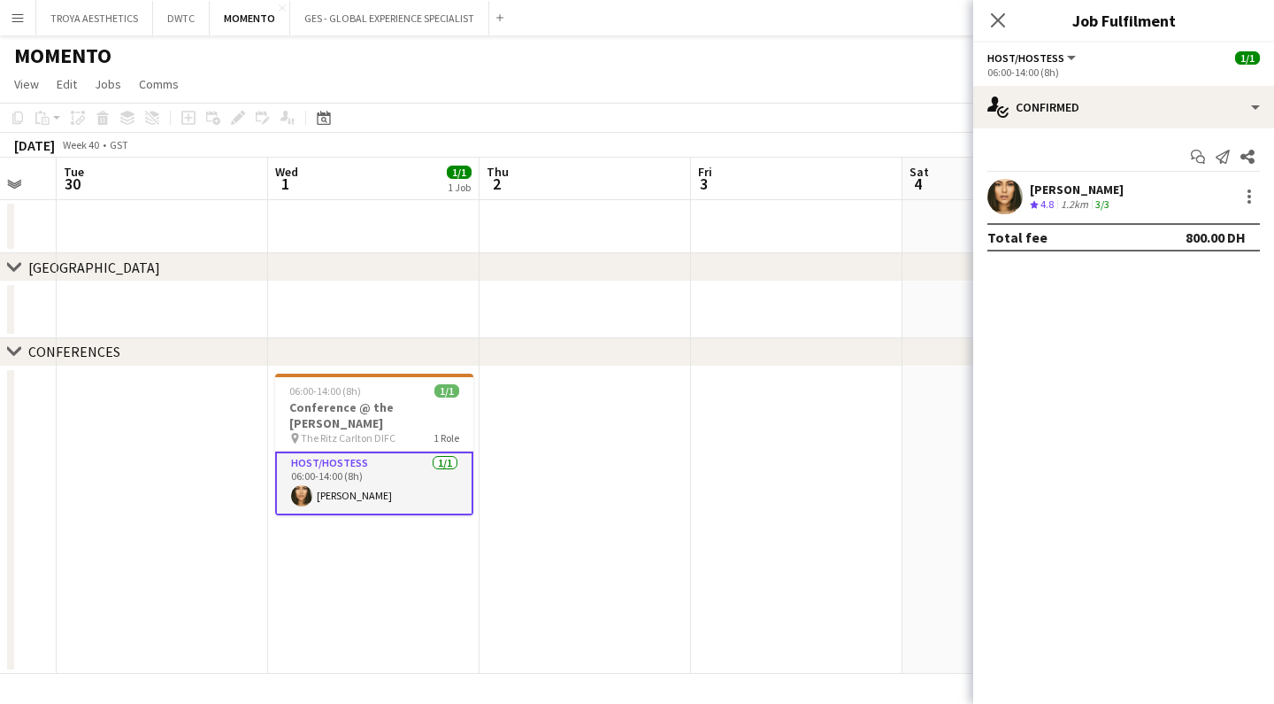
click at [1092, 191] on div "[PERSON_NAME]" at bounding box center [1077, 189] width 94 height 16
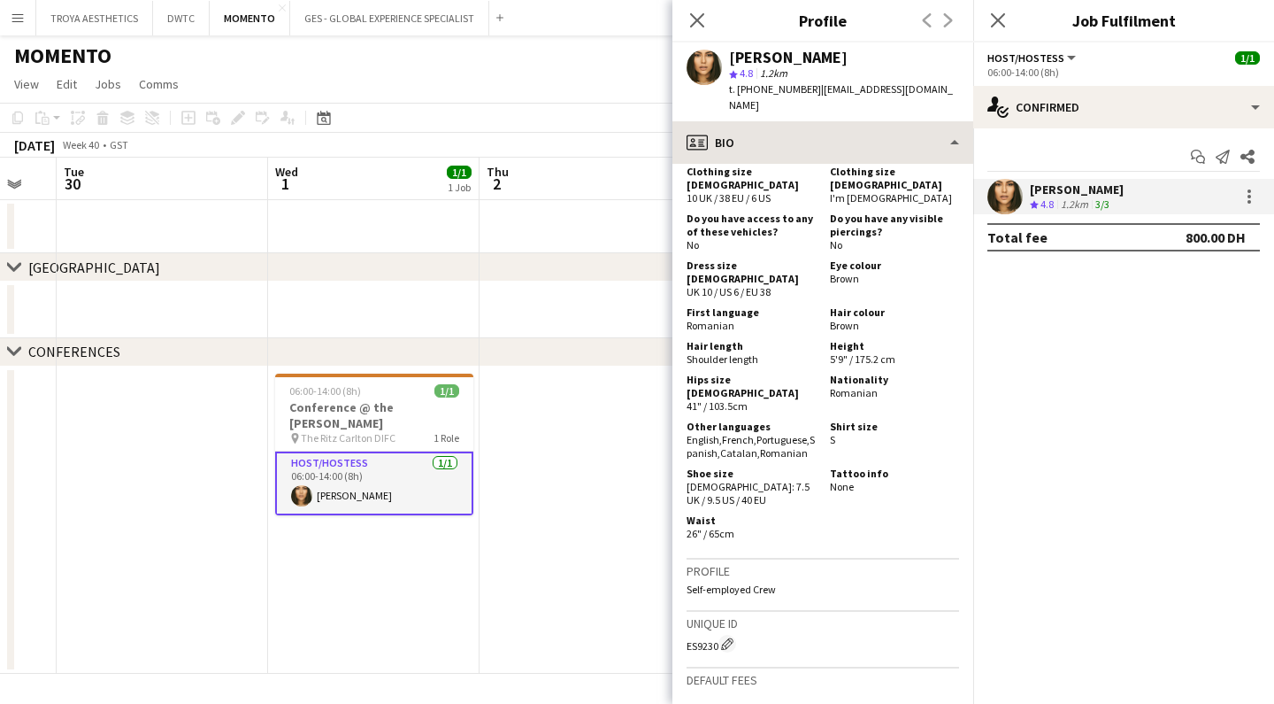
scroll to position [0, 0]
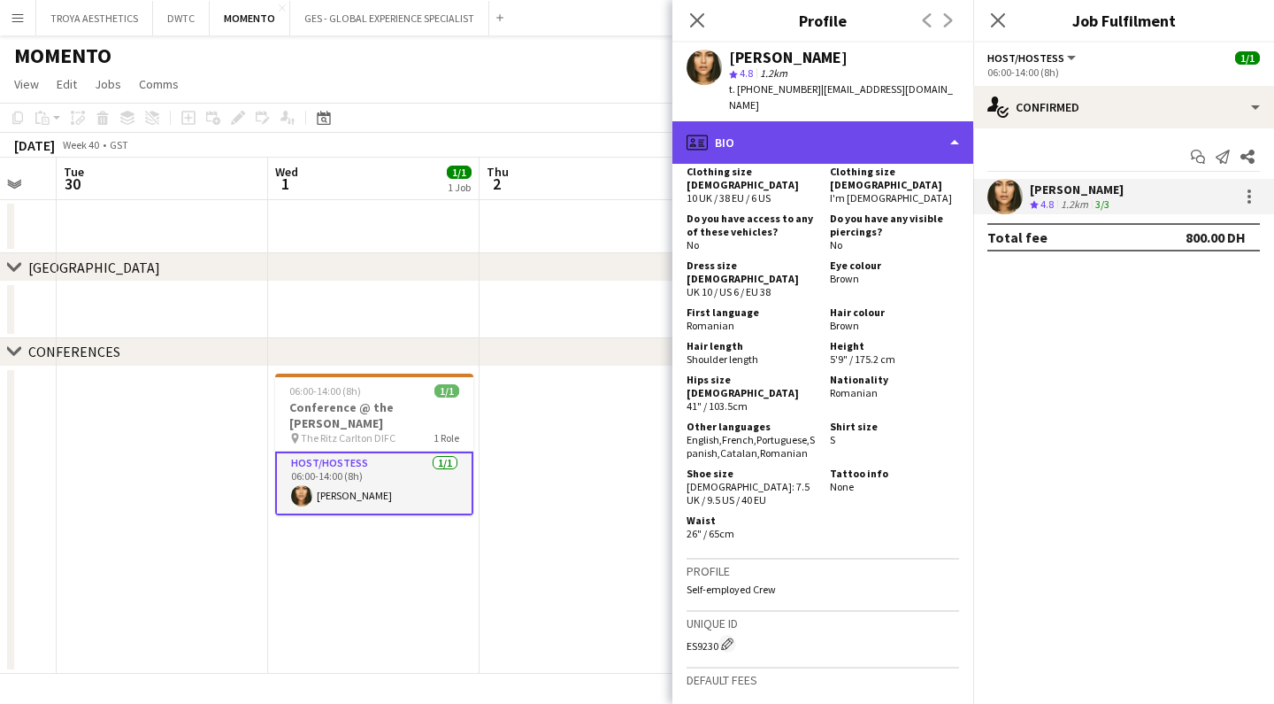
click at [869, 121] on div "profile Bio" at bounding box center [823, 142] width 301 height 42
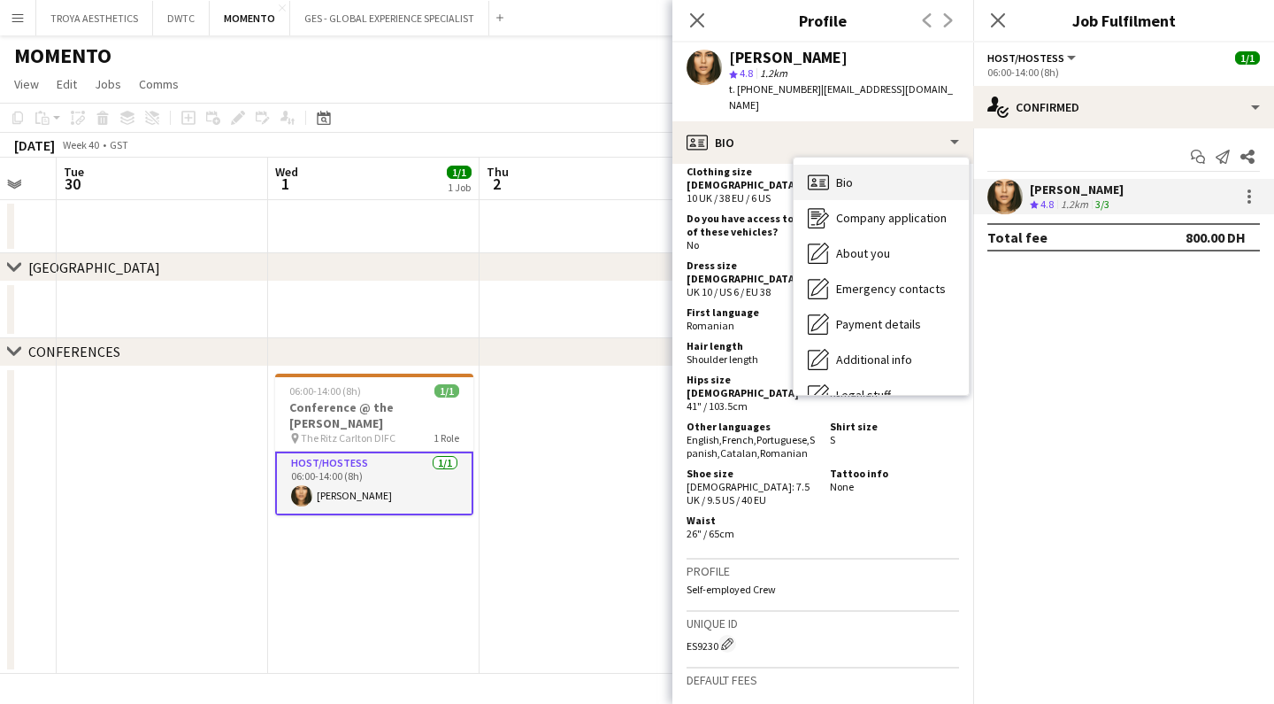
click at [877, 168] on div "Bio Bio" at bounding box center [881, 182] width 175 height 35
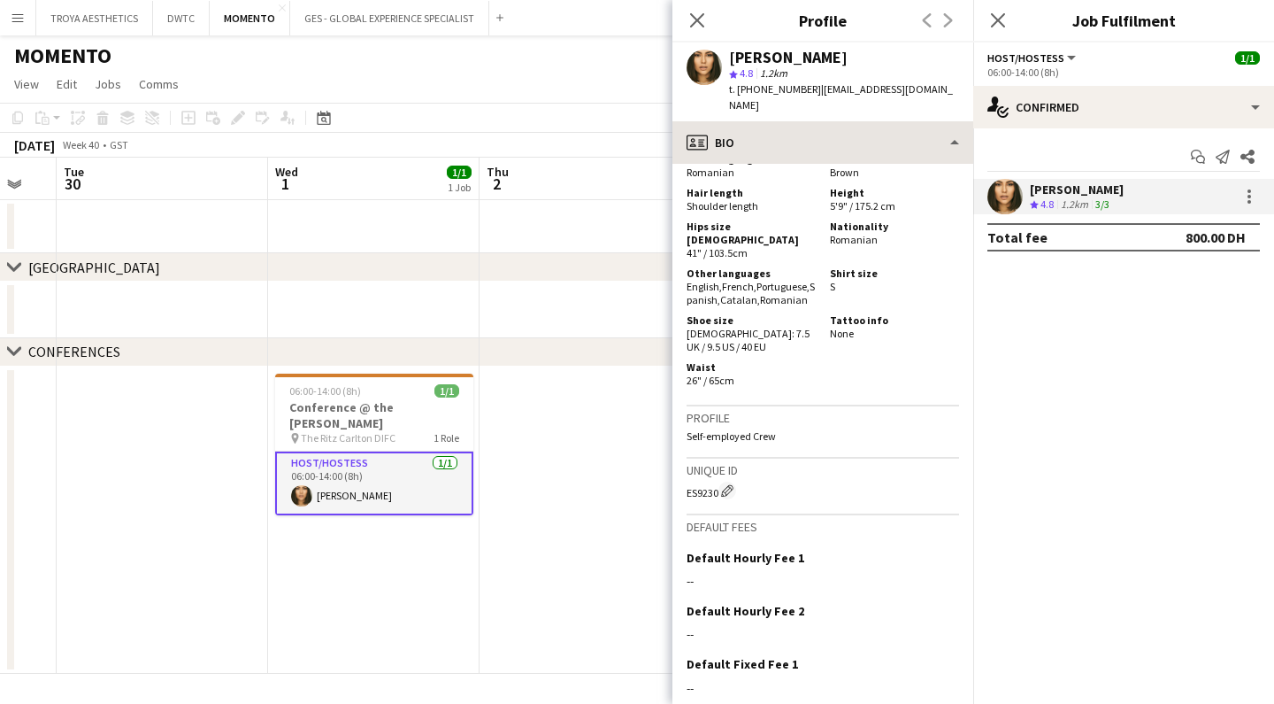
scroll to position [1233, 0]
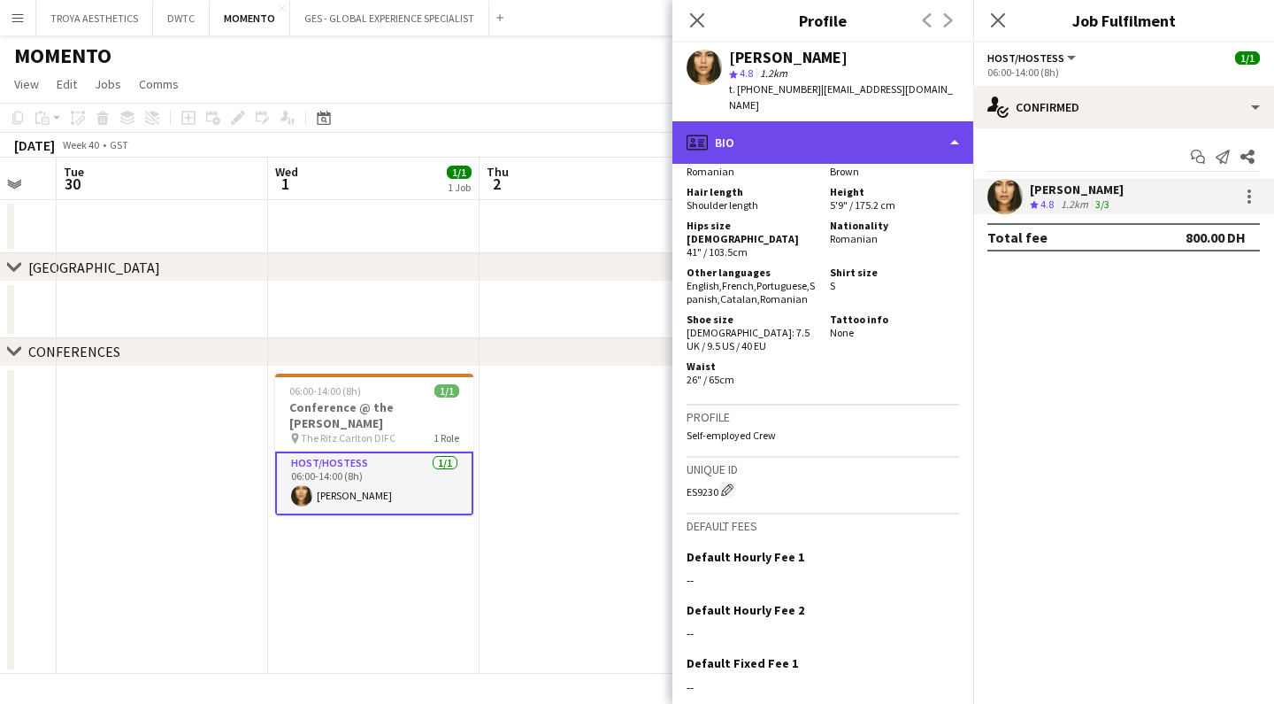
click at [847, 137] on div "profile Bio" at bounding box center [823, 142] width 301 height 42
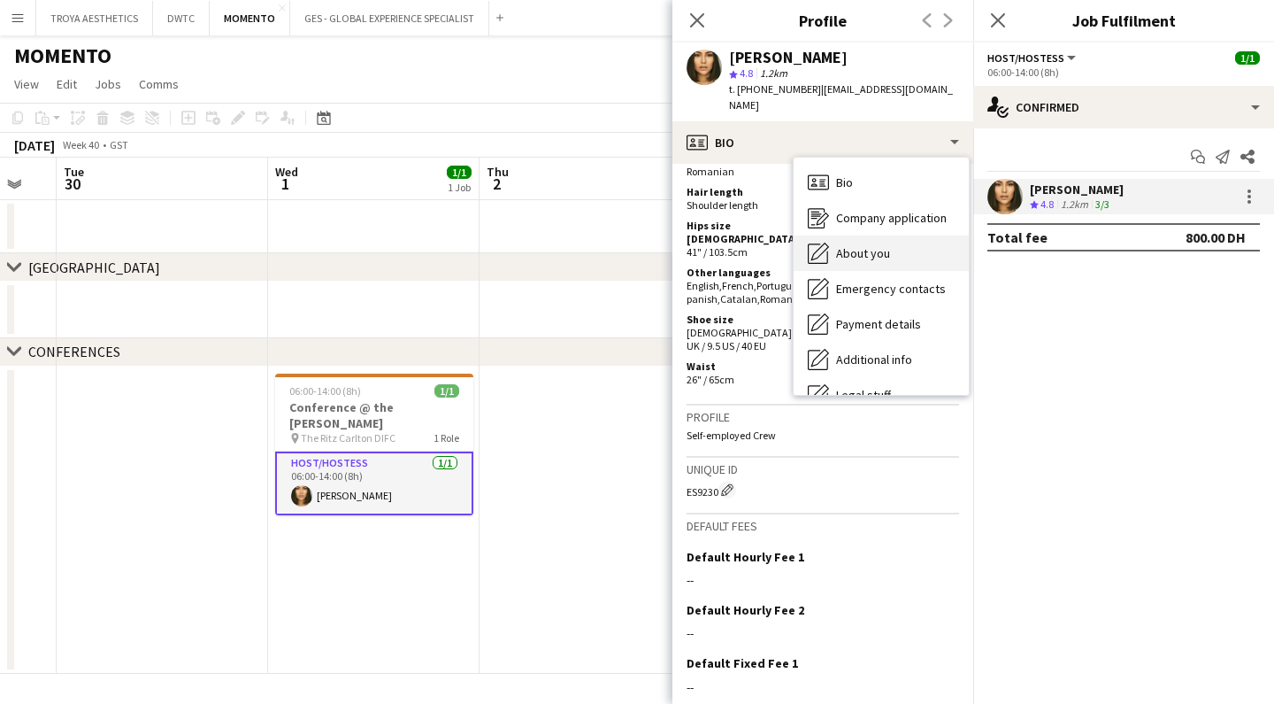
click at [876, 245] on span "About you" at bounding box center [863, 253] width 54 height 16
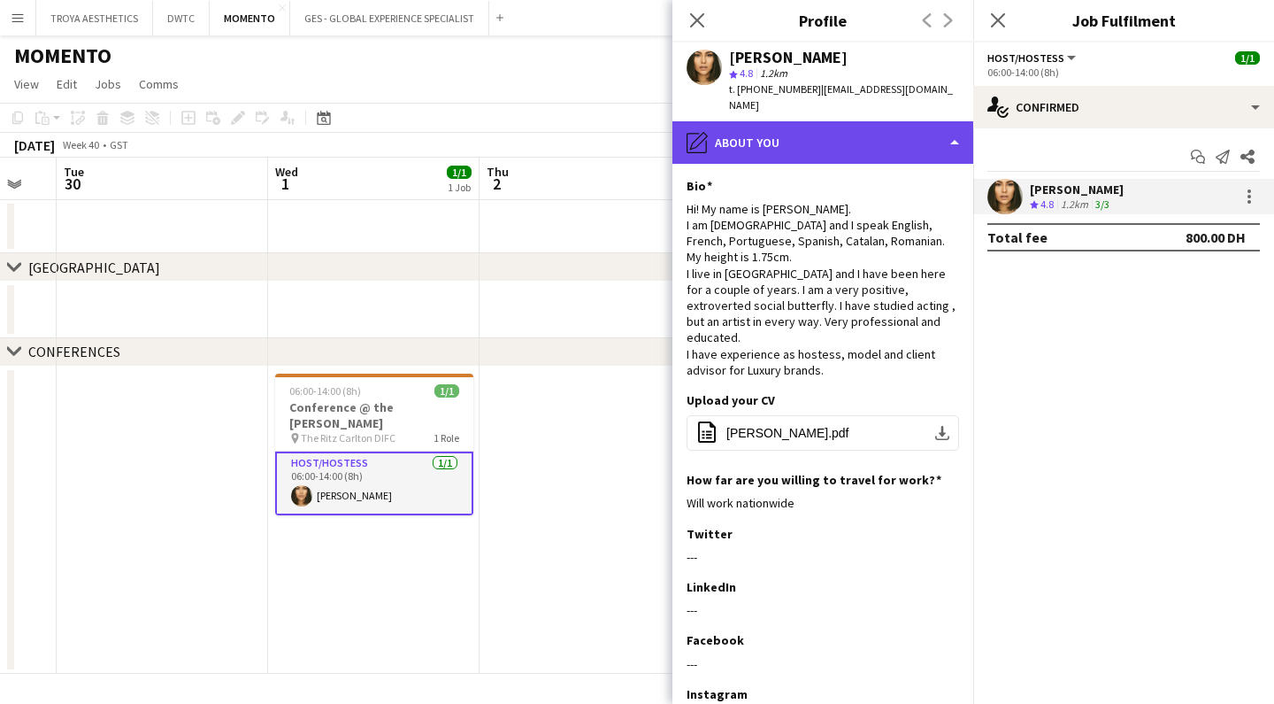
click at [872, 139] on div "pencil4 About you" at bounding box center [823, 142] width 301 height 42
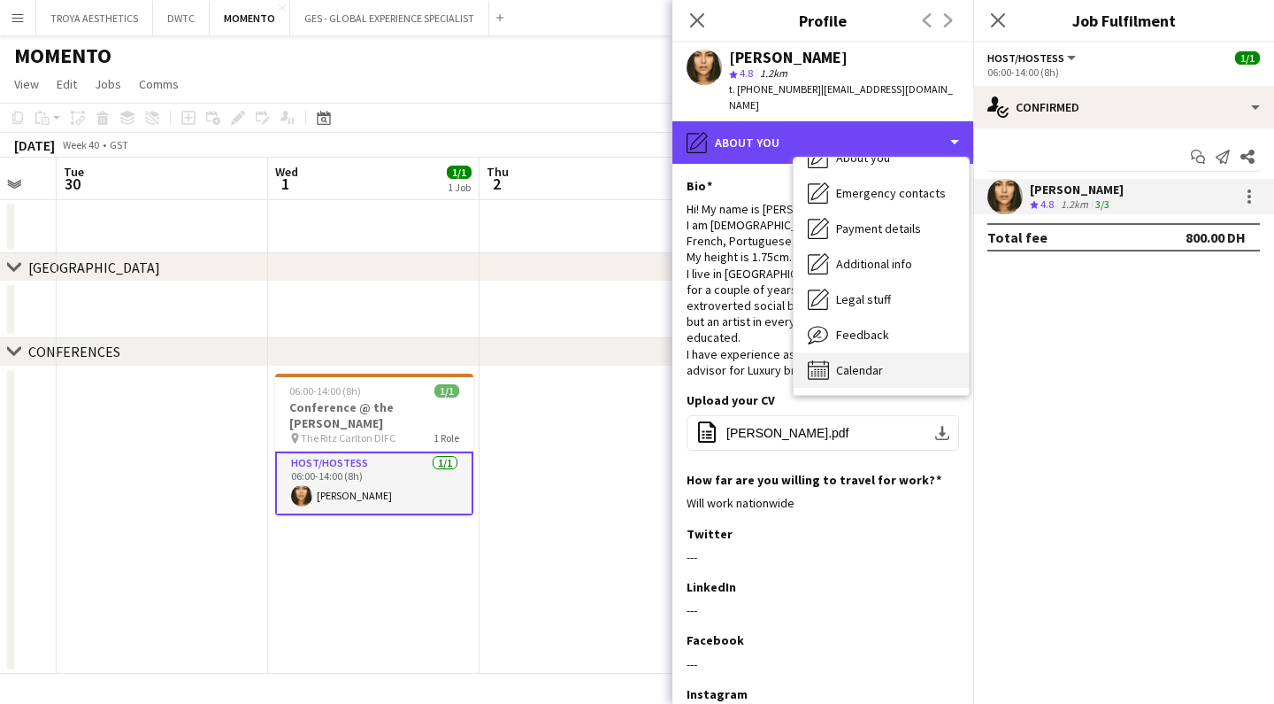
scroll to position [96, 0]
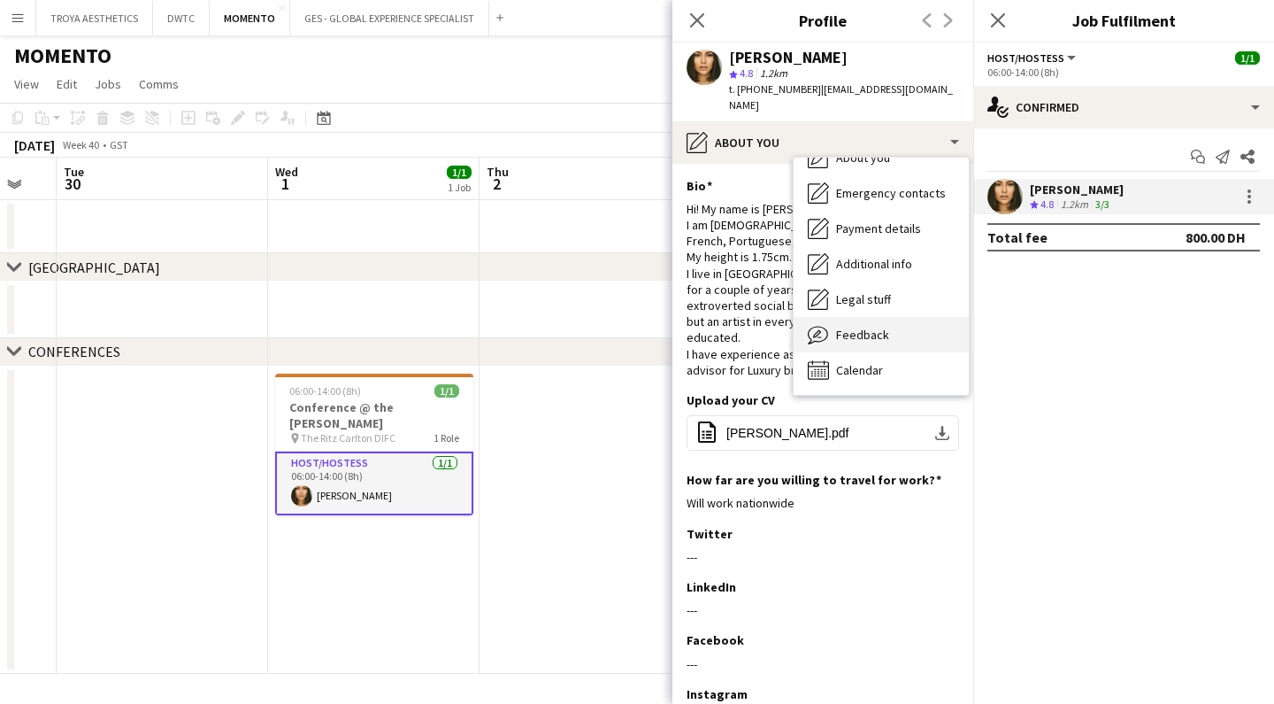
click at [857, 327] on span "Feedback" at bounding box center [862, 335] width 53 height 16
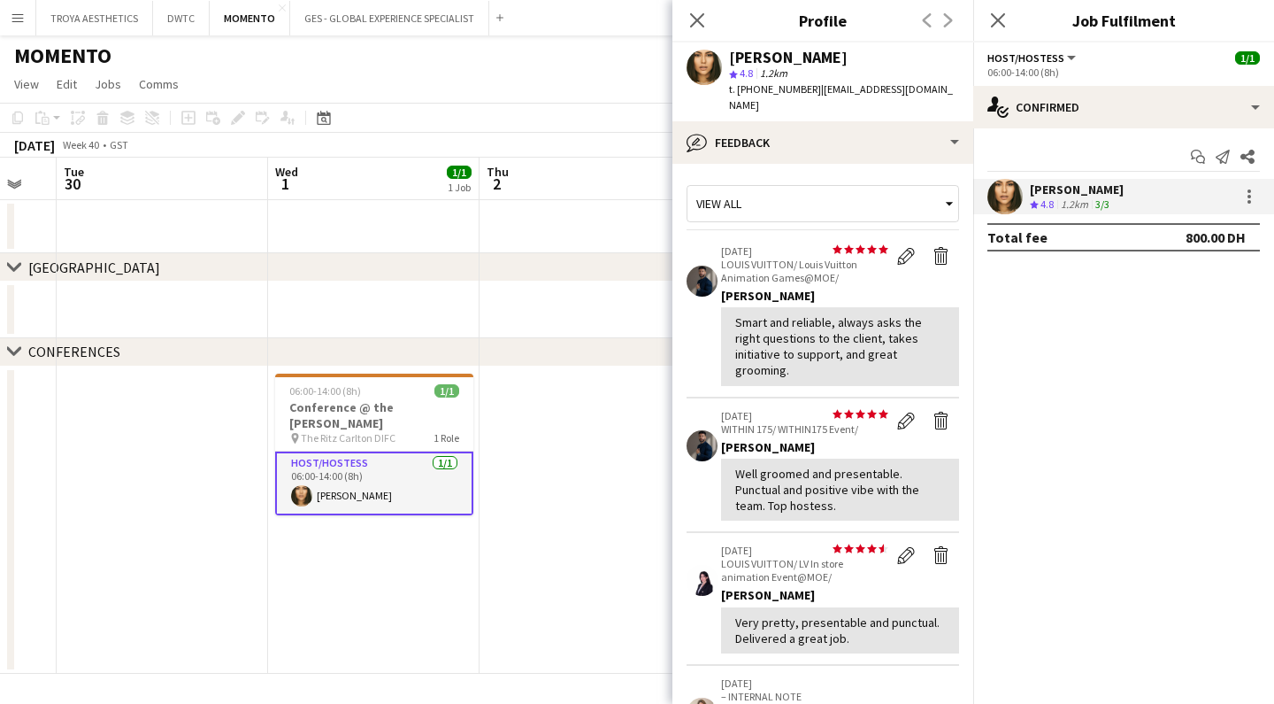
scroll to position [0, 0]
click at [698, 20] on icon at bounding box center [696, 20] width 17 height 17
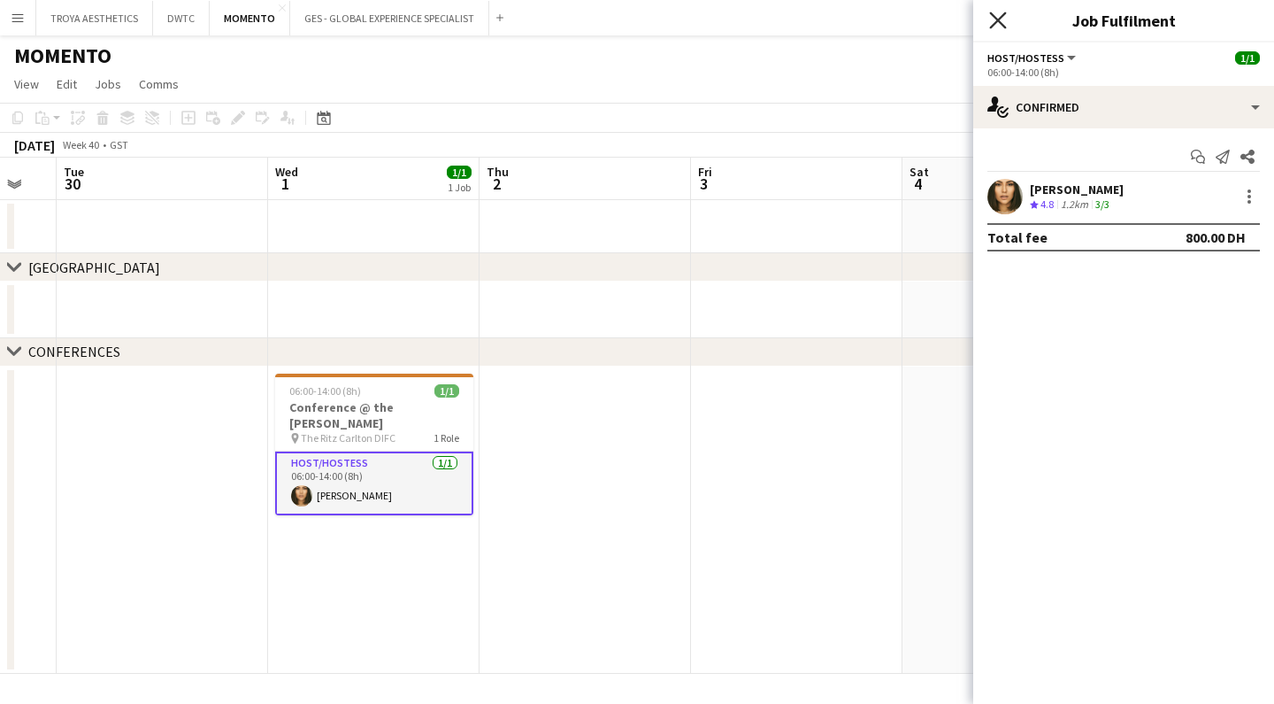
click at [994, 16] on icon at bounding box center [997, 20] width 17 height 17
